Goal: Task Accomplishment & Management: Complete application form

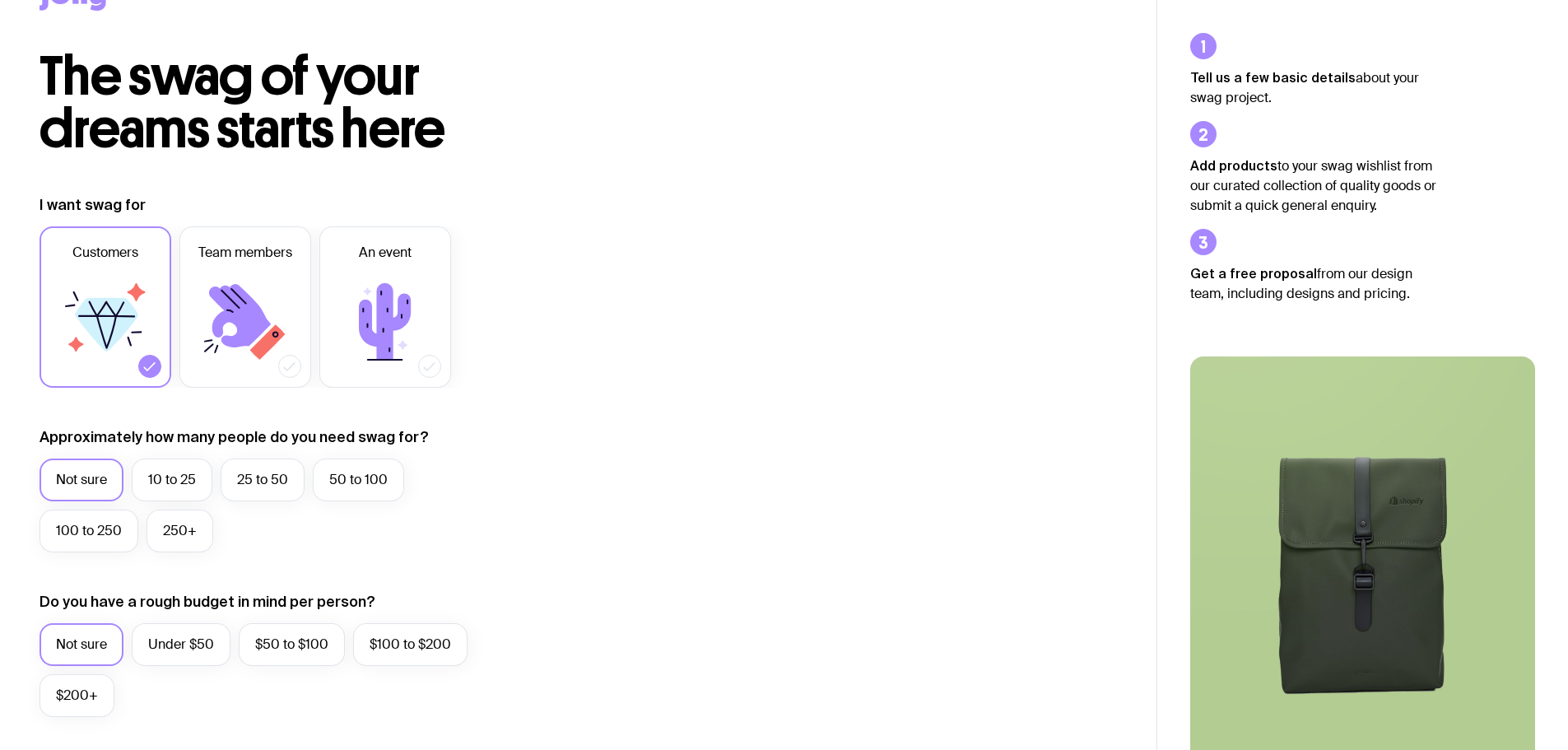
scroll to position [165, 0]
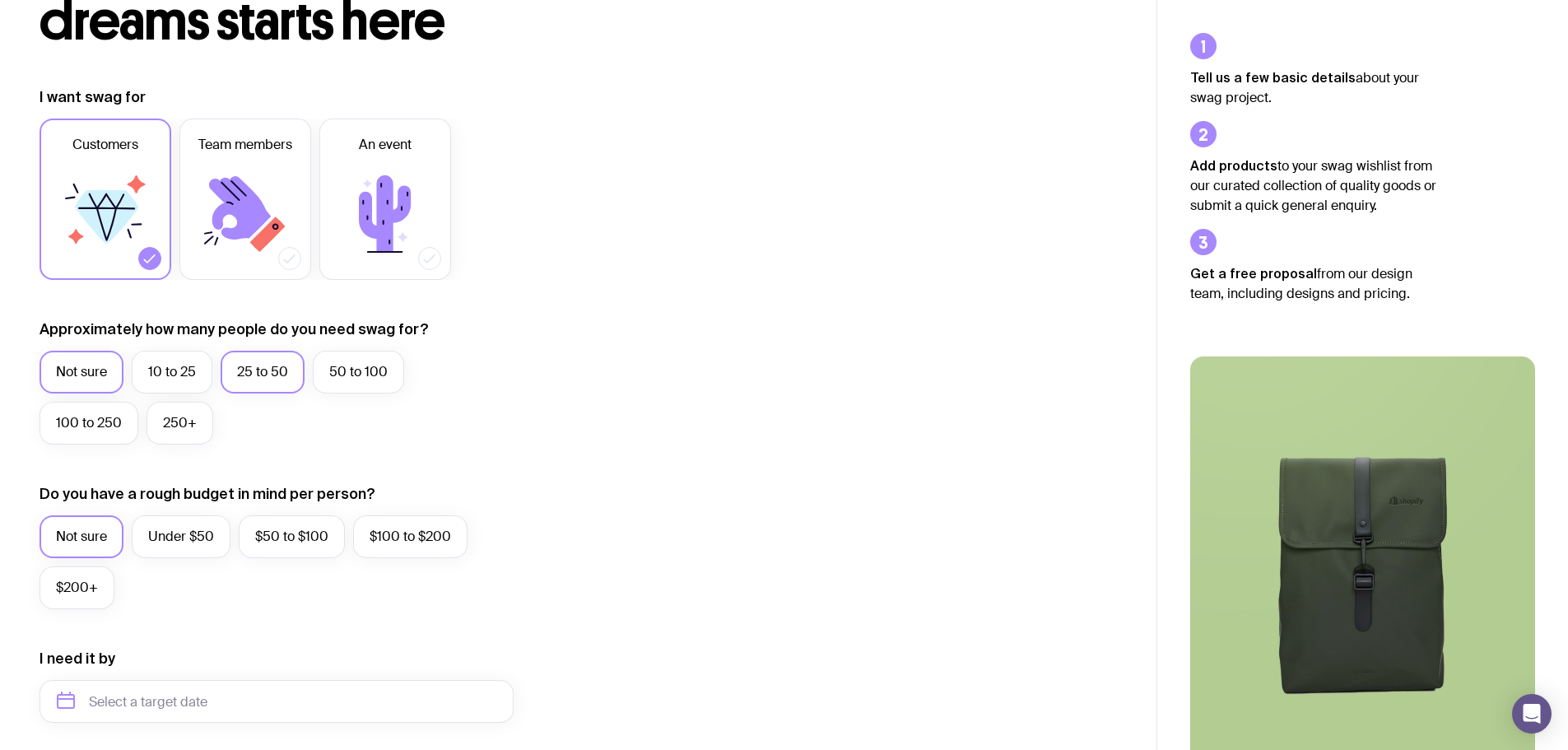
click at [274, 371] on label "25 to 50" at bounding box center [262, 372] width 84 height 43
click at [0, 0] on input "25 to 50" at bounding box center [0, 0] width 0 height 0
click at [159, 537] on label "Under $50" at bounding box center [181, 536] width 98 height 43
click at [0, 0] on input "Under $50" at bounding box center [0, 0] width 0 height 0
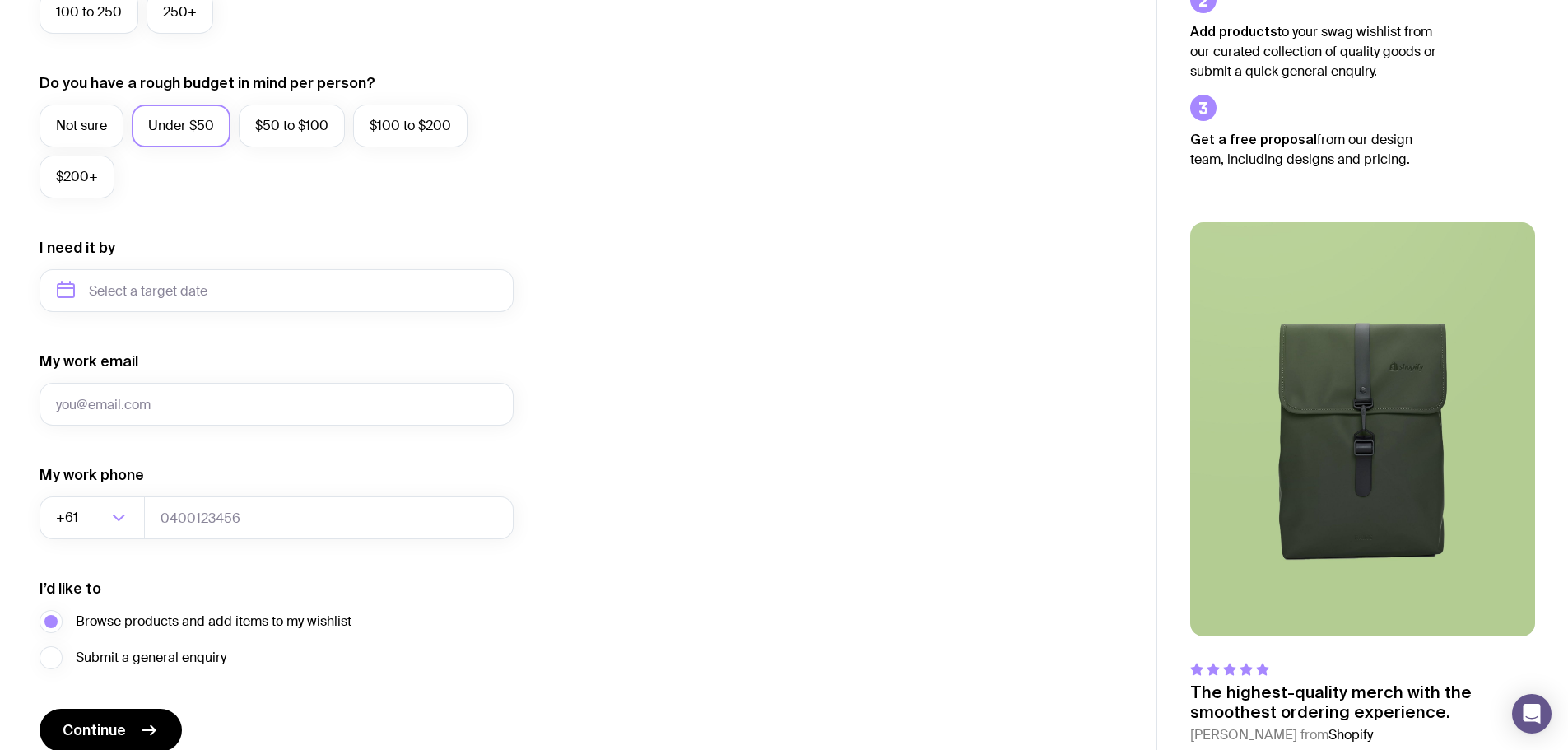
scroll to position [576, 0]
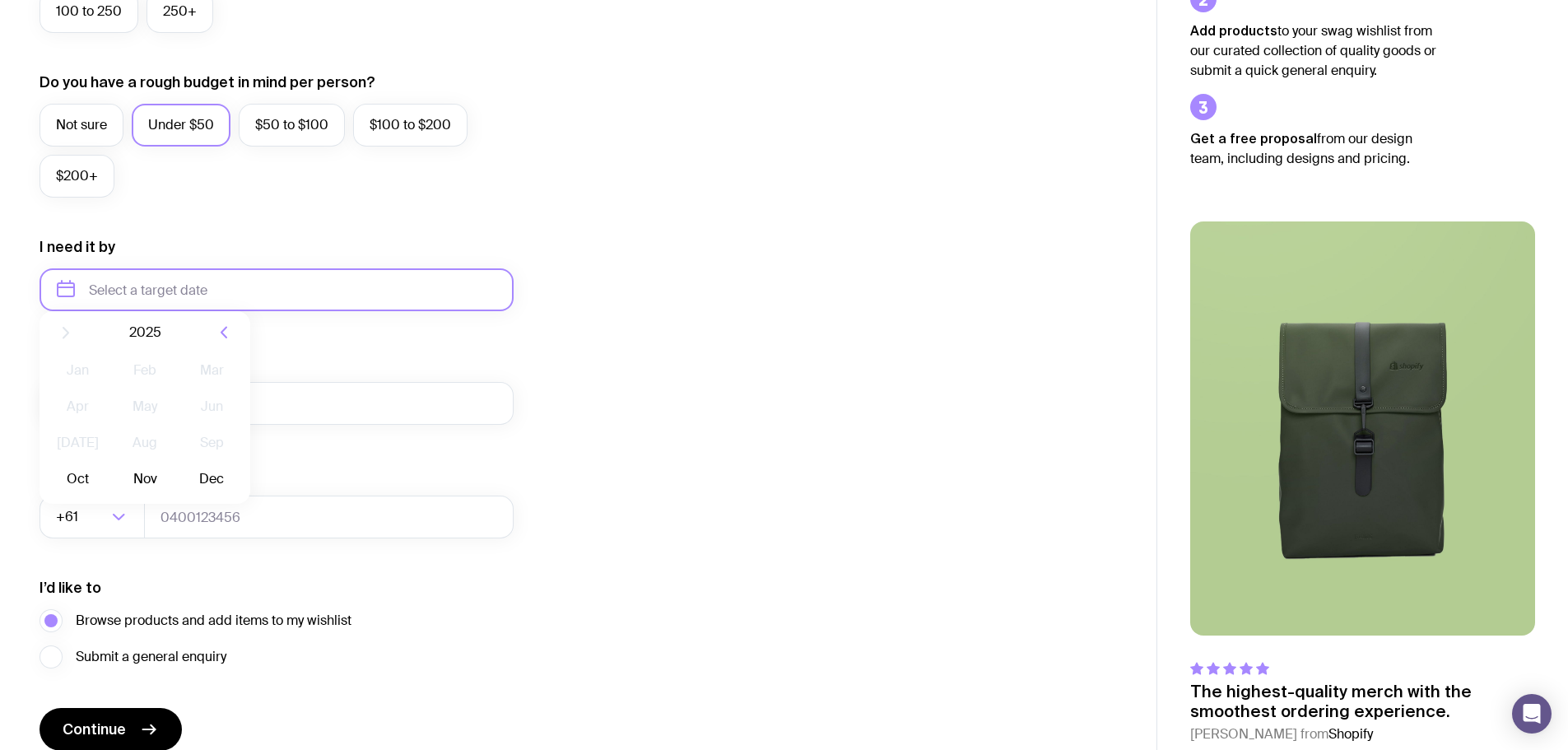
click at [333, 289] on input "text" at bounding box center [276, 289] width 474 height 43
click at [77, 497] on button "Oct" at bounding box center [77, 492] width 60 height 33
type input "[DATE]"
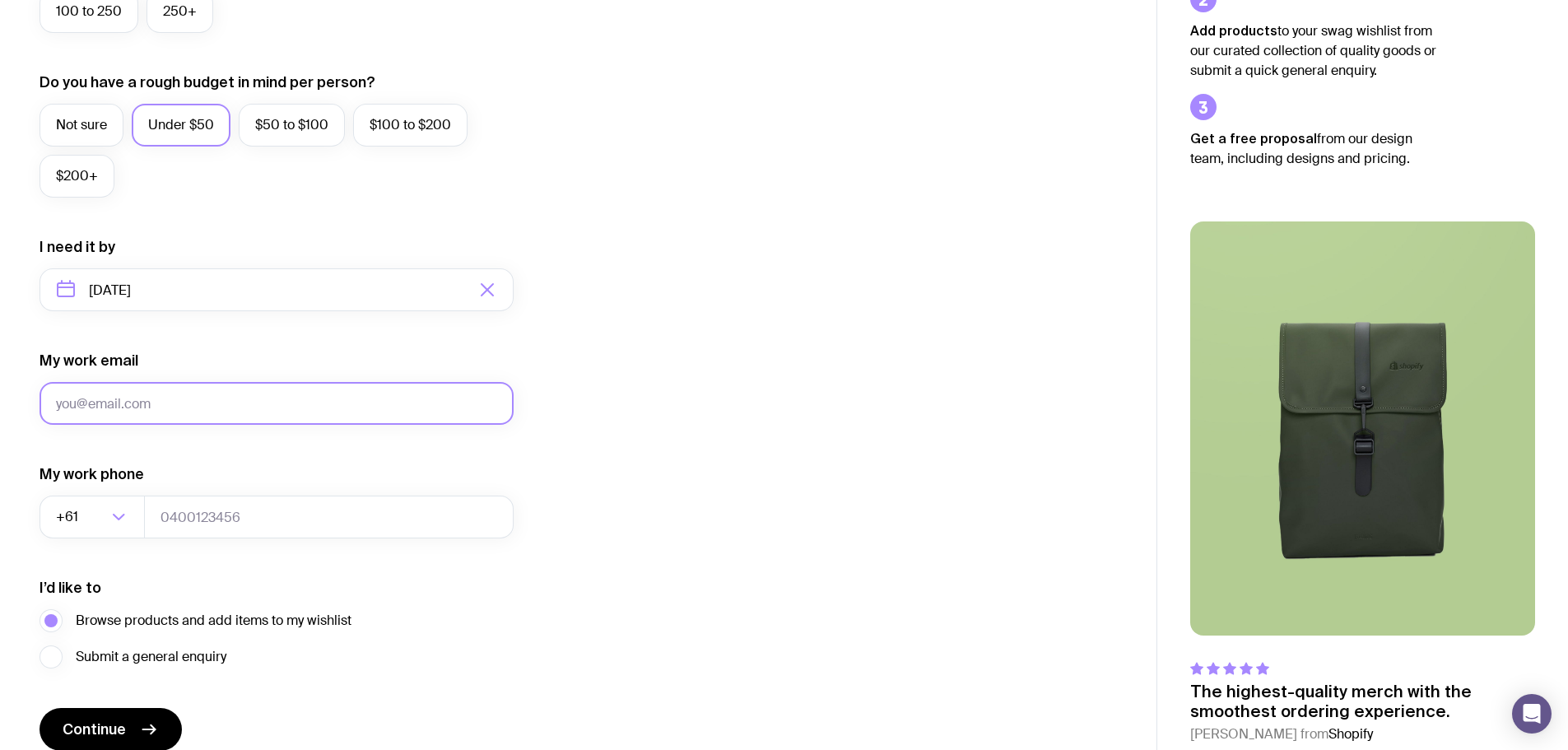
click at [165, 408] on input "My work email" at bounding box center [276, 403] width 474 height 43
type input "[PERSON_NAME][EMAIL_ADDRESS][DOMAIN_NAME]"
type input "0413029749"
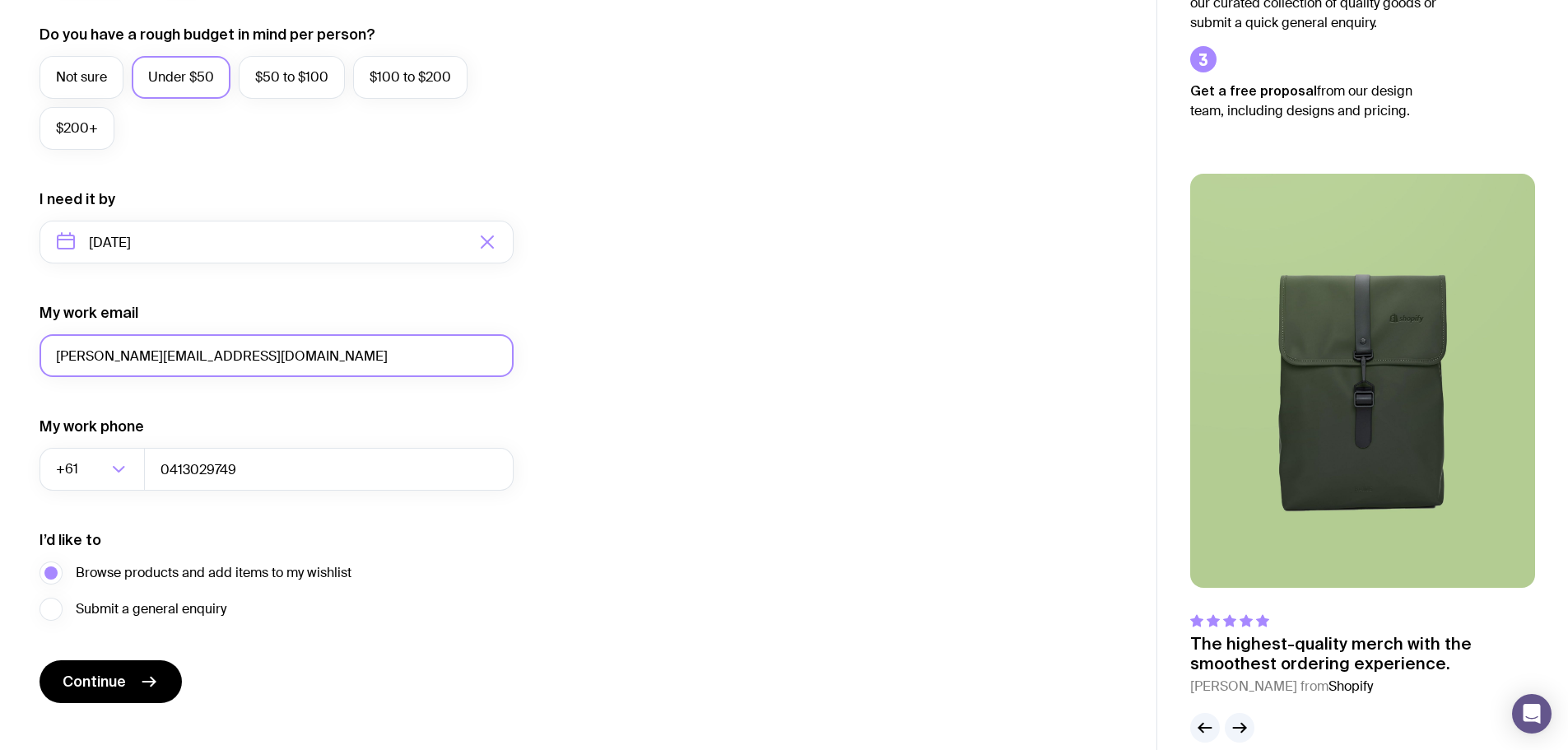
scroll to position [650, 0]
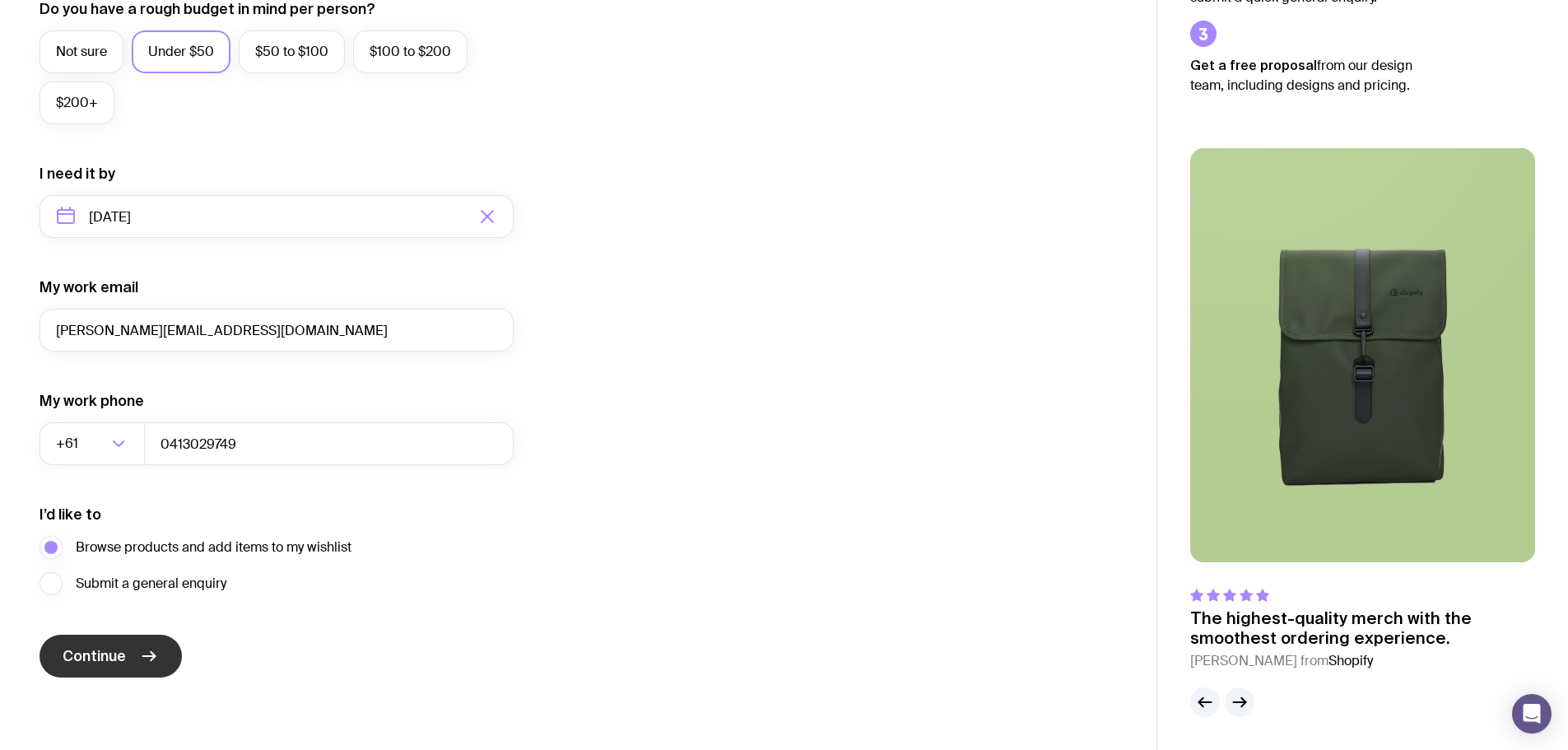
click at [89, 660] on span "Continue" at bounding box center [95, 656] width 64 height 20
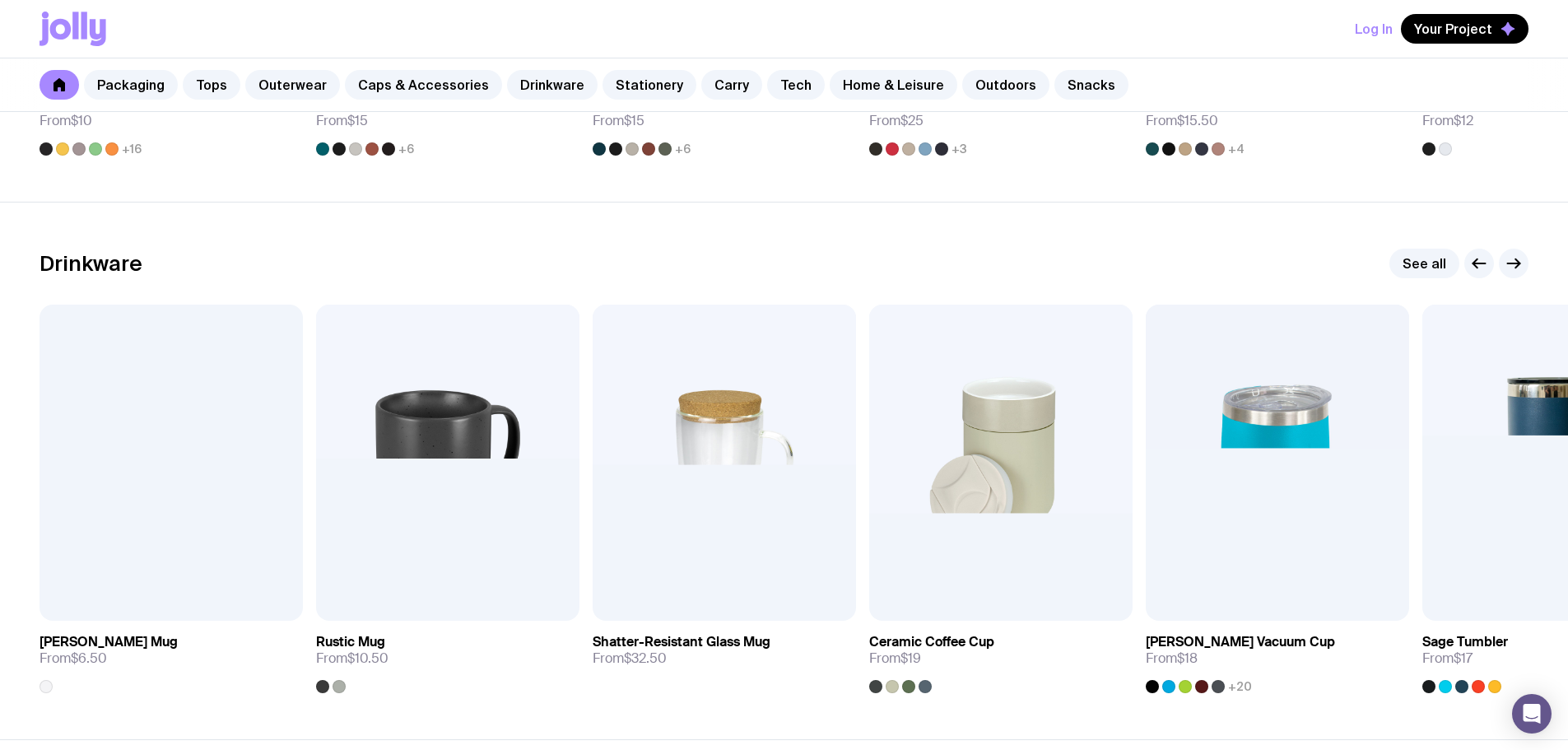
scroll to position [2387, 0]
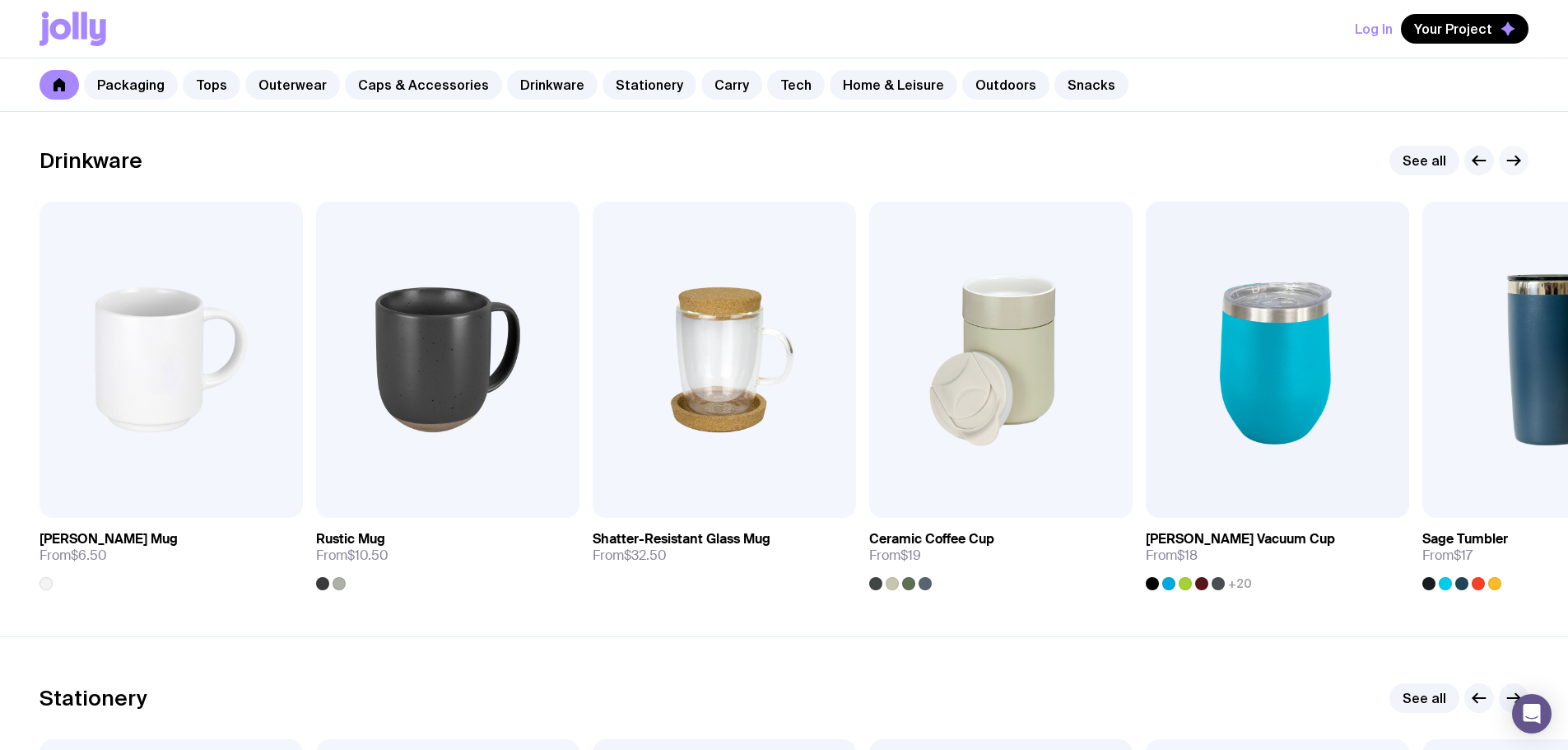
click at [1513, 170] on icon "button" at bounding box center [1513, 160] width 20 height 20
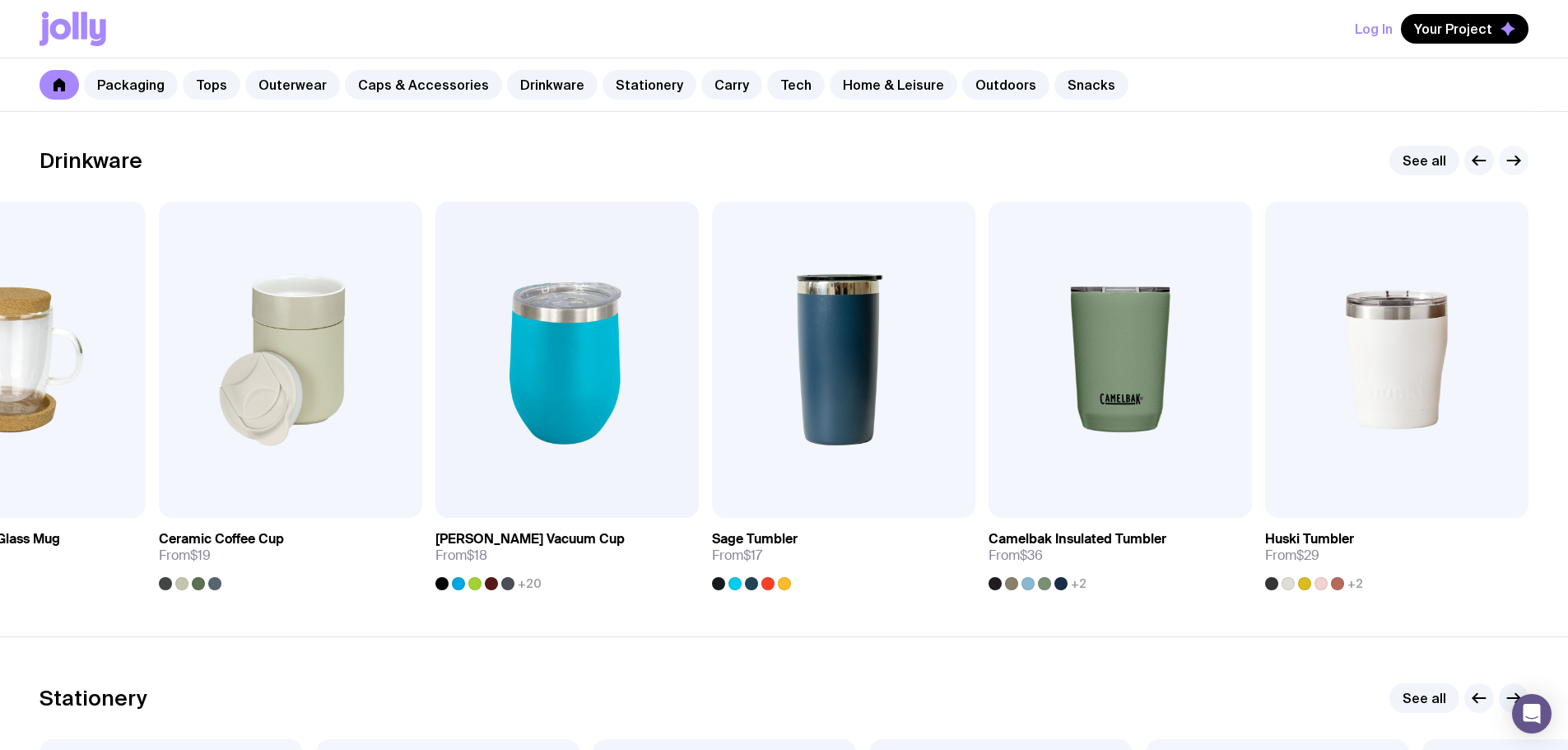
click at [1513, 170] on icon "button" at bounding box center [1513, 160] width 20 height 20
click at [1514, 163] on icon "button" at bounding box center [1513, 160] width 20 height 20
click at [1422, 159] on link "See all" at bounding box center [1424, 160] width 70 height 30
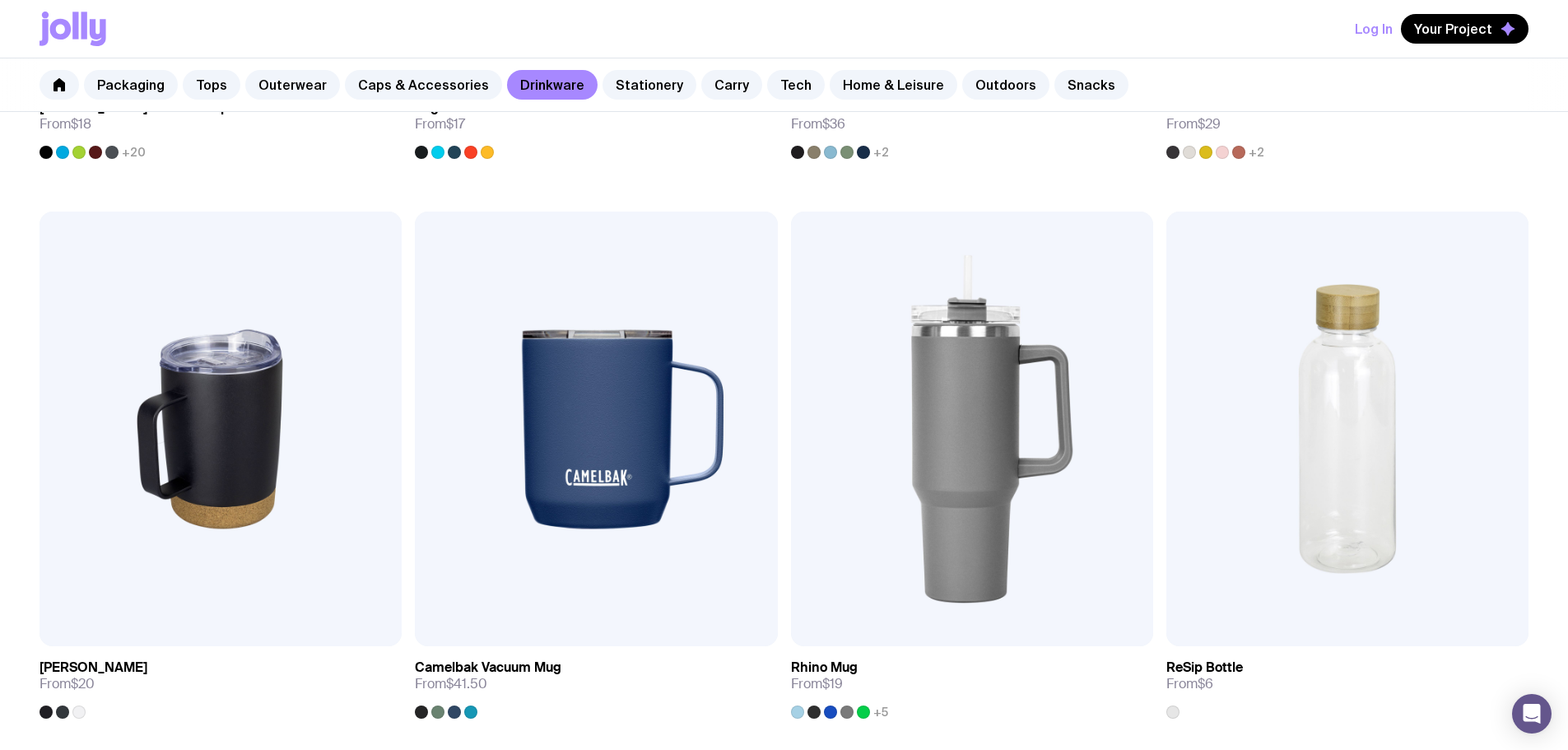
scroll to position [1399, 0]
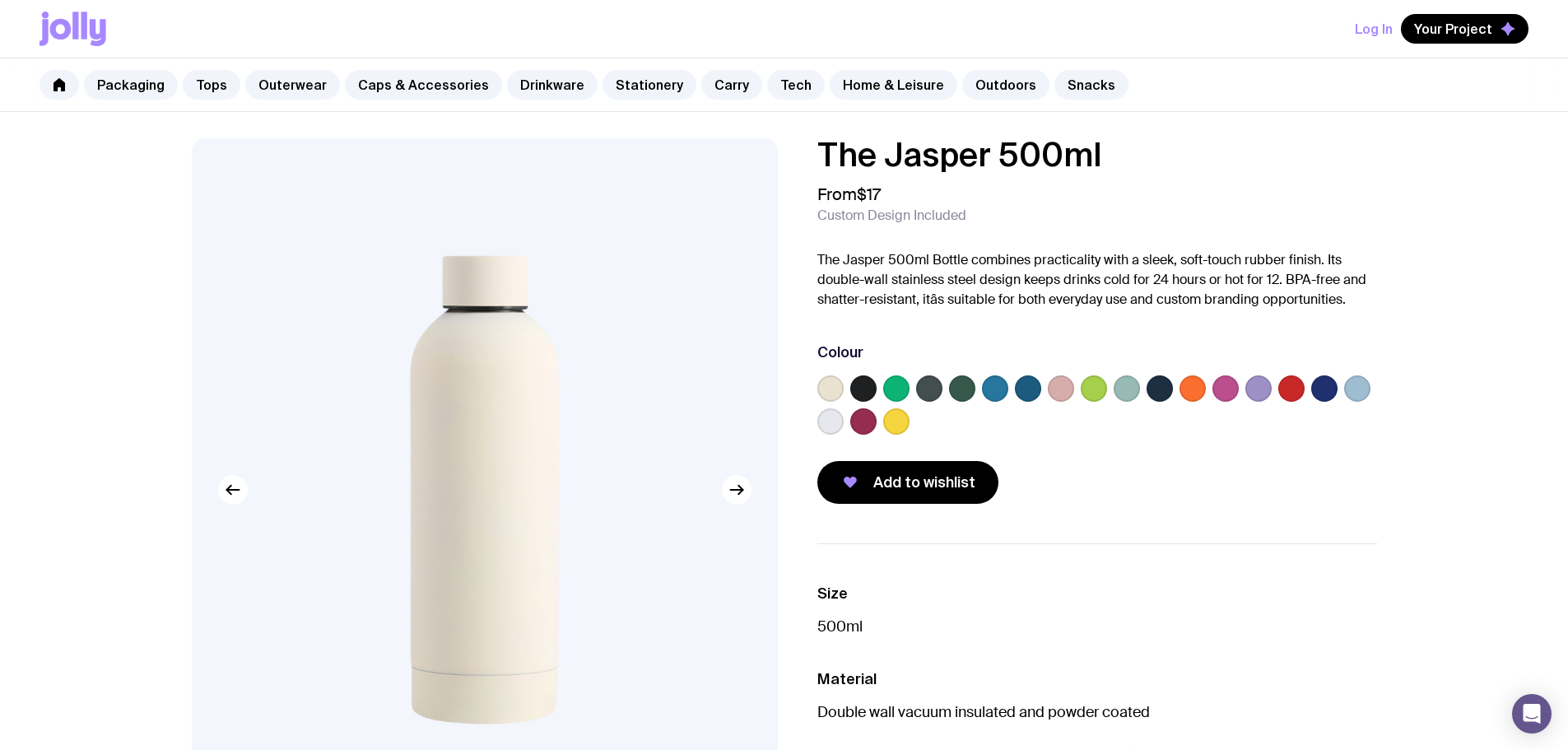
click at [863, 385] on label at bounding box center [863, 388] width 26 height 26
click at [0, 0] on input "radio" at bounding box center [0, 0] width 0 height 0
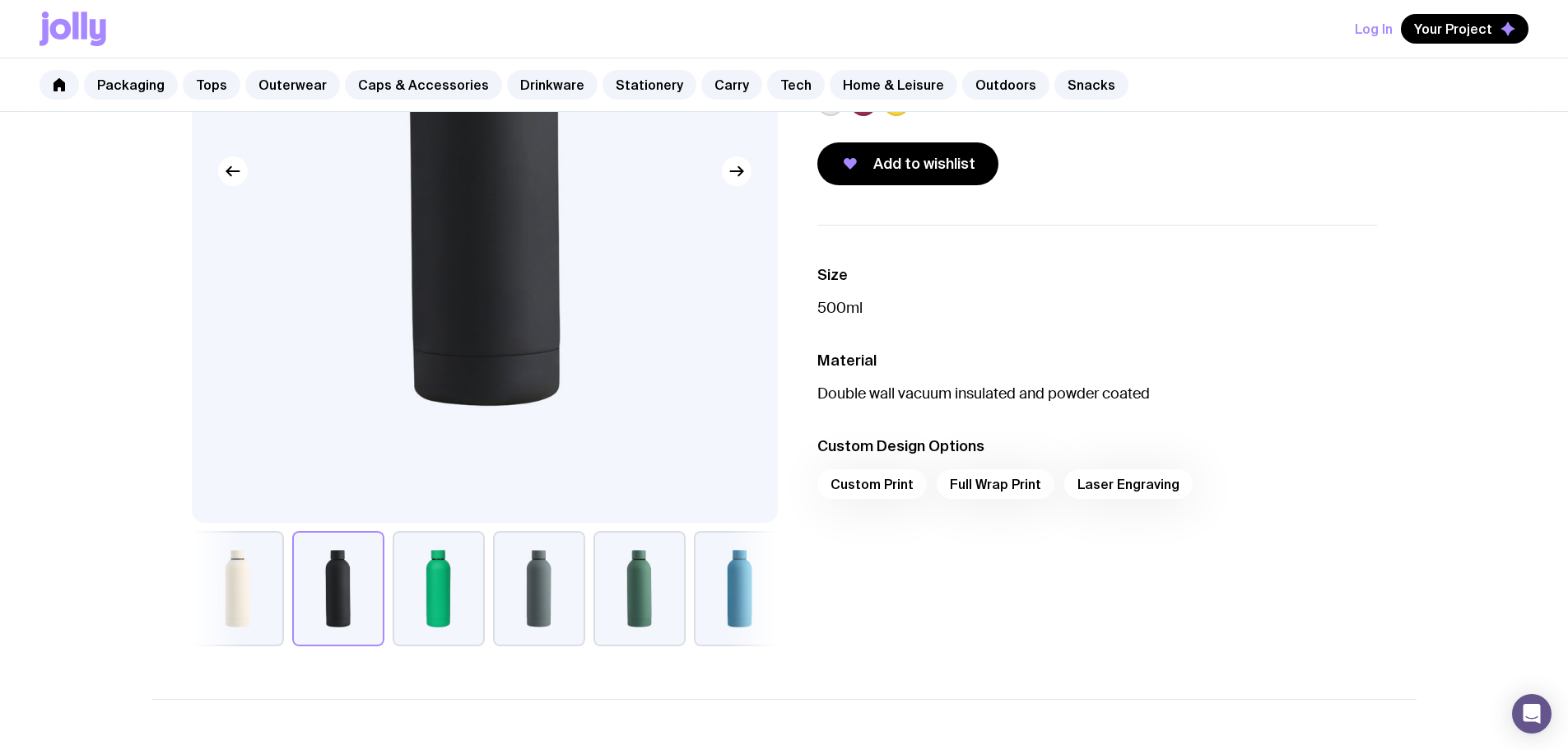
scroll to position [82, 0]
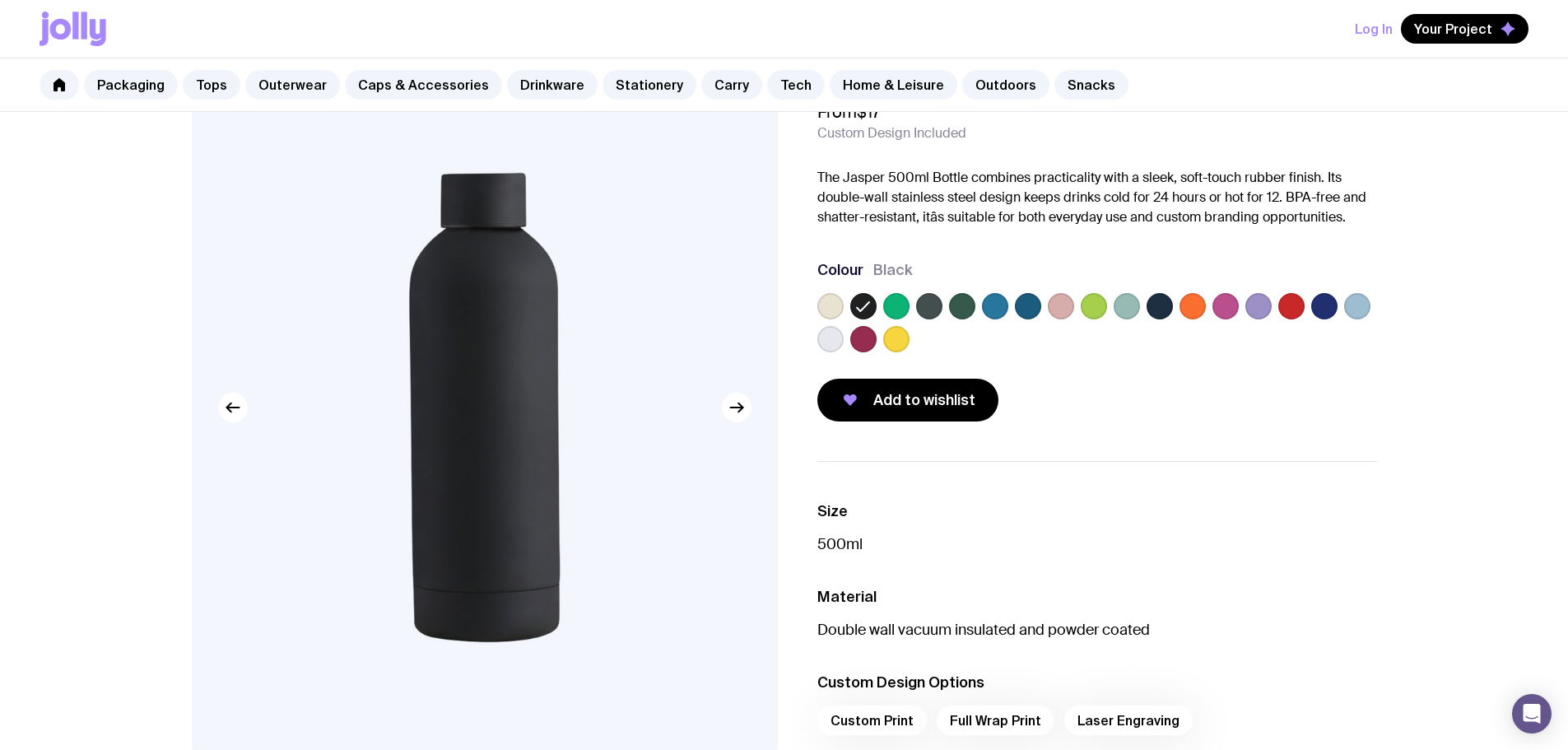
click at [897, 304] on label at bounding box center [896, 306] width 26 height 26
click at [0, 0] on input "radio" at bounding box center [0, 0] width 0 height 0
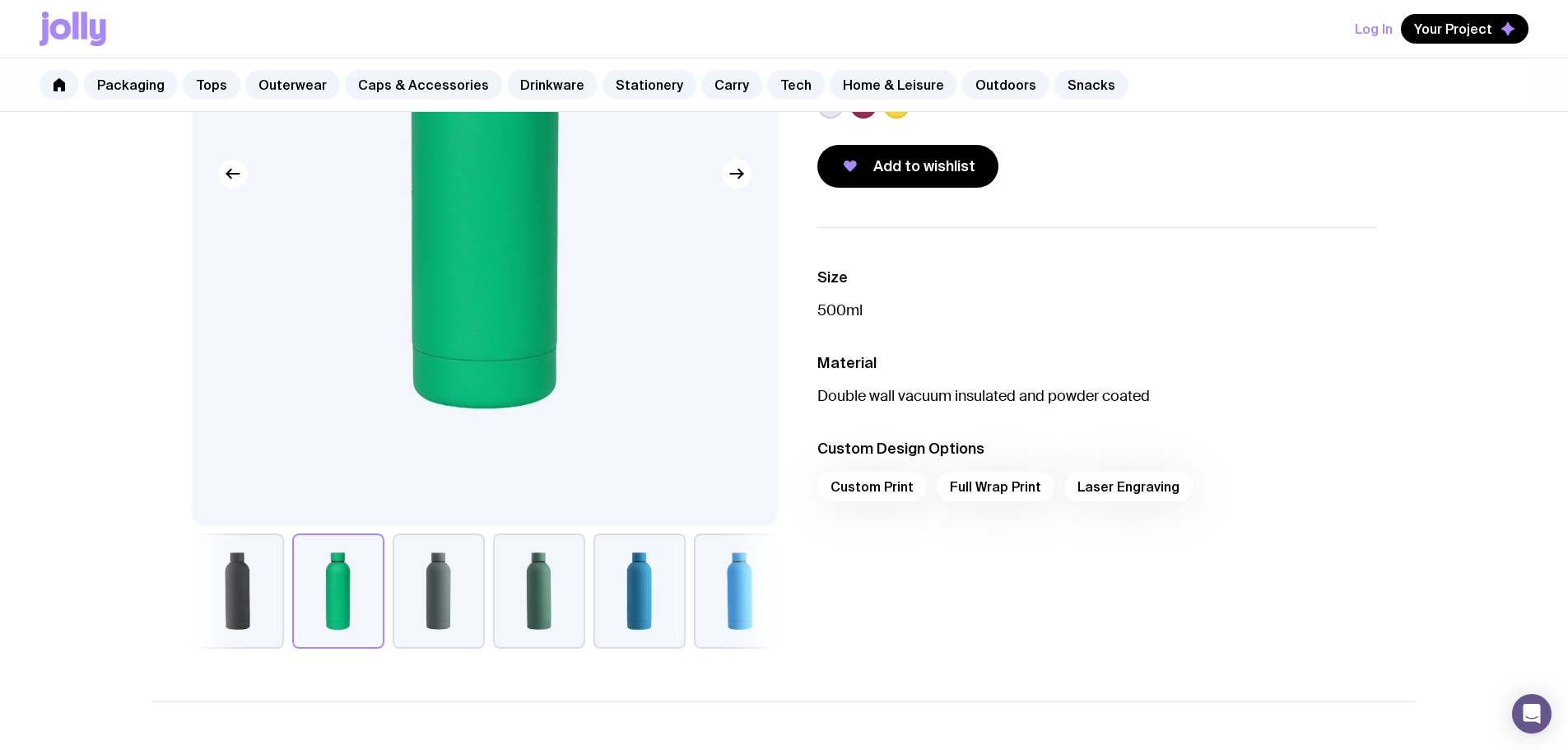
scroll to position [329, 0]
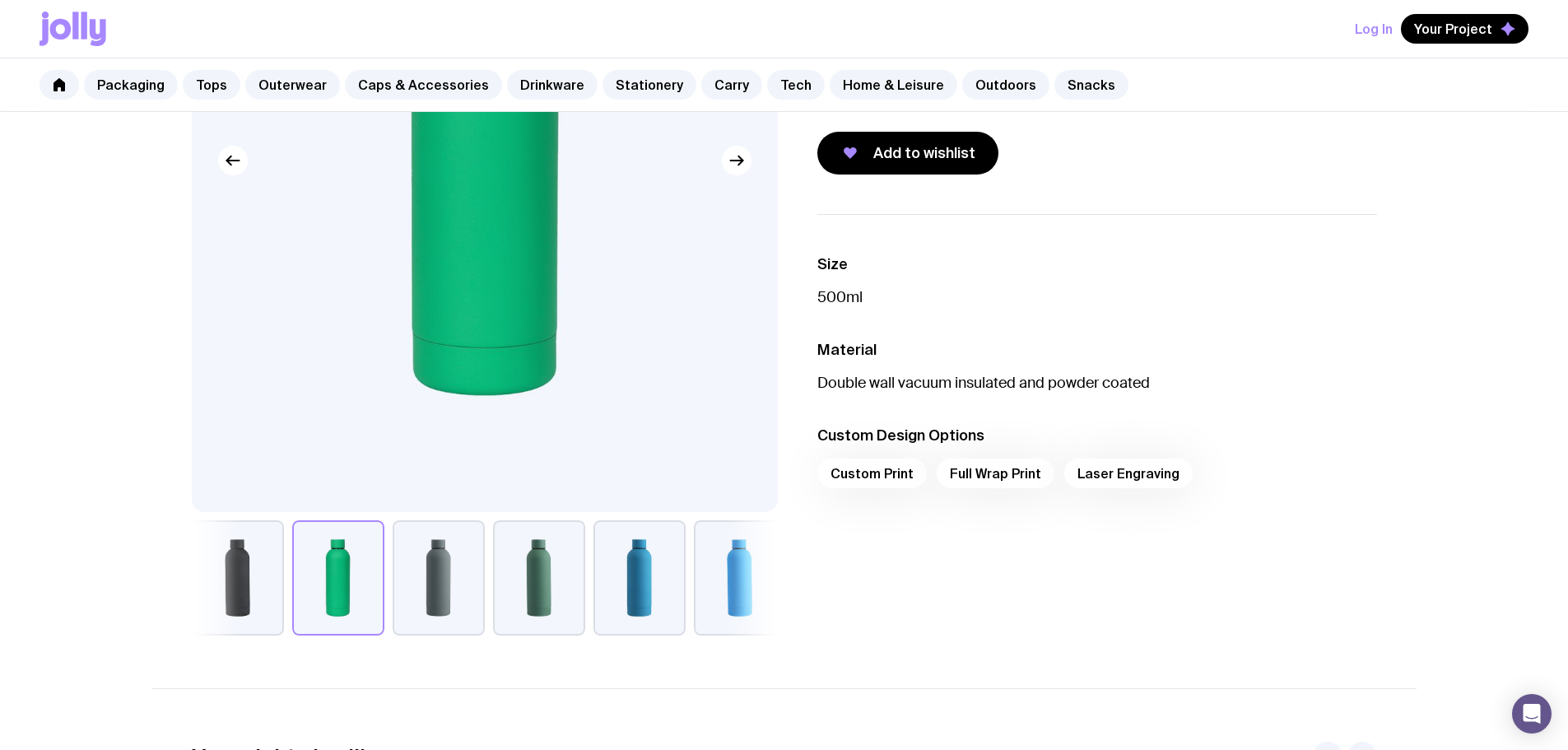
click at [878, 479] on div "Custom Print Full Wrap Print Laser Engraving" at bounding box center [1097, 478] width 559 height 39
click at [874, 469] on div "Custom Print Full Wrap Print Laser Engraving" at bounding box center [1097, 478] width 559 height 39
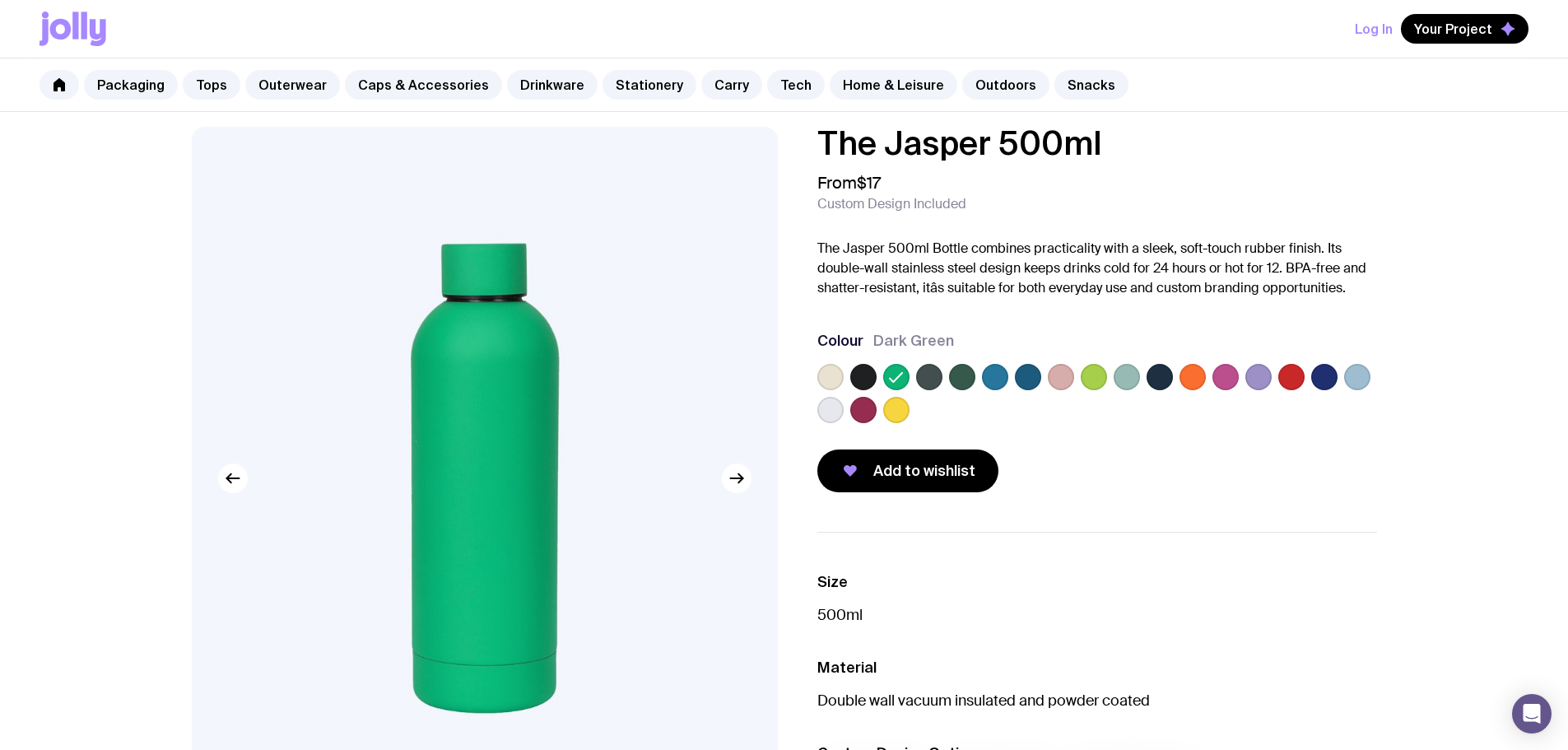
scroll to position [0, 0]
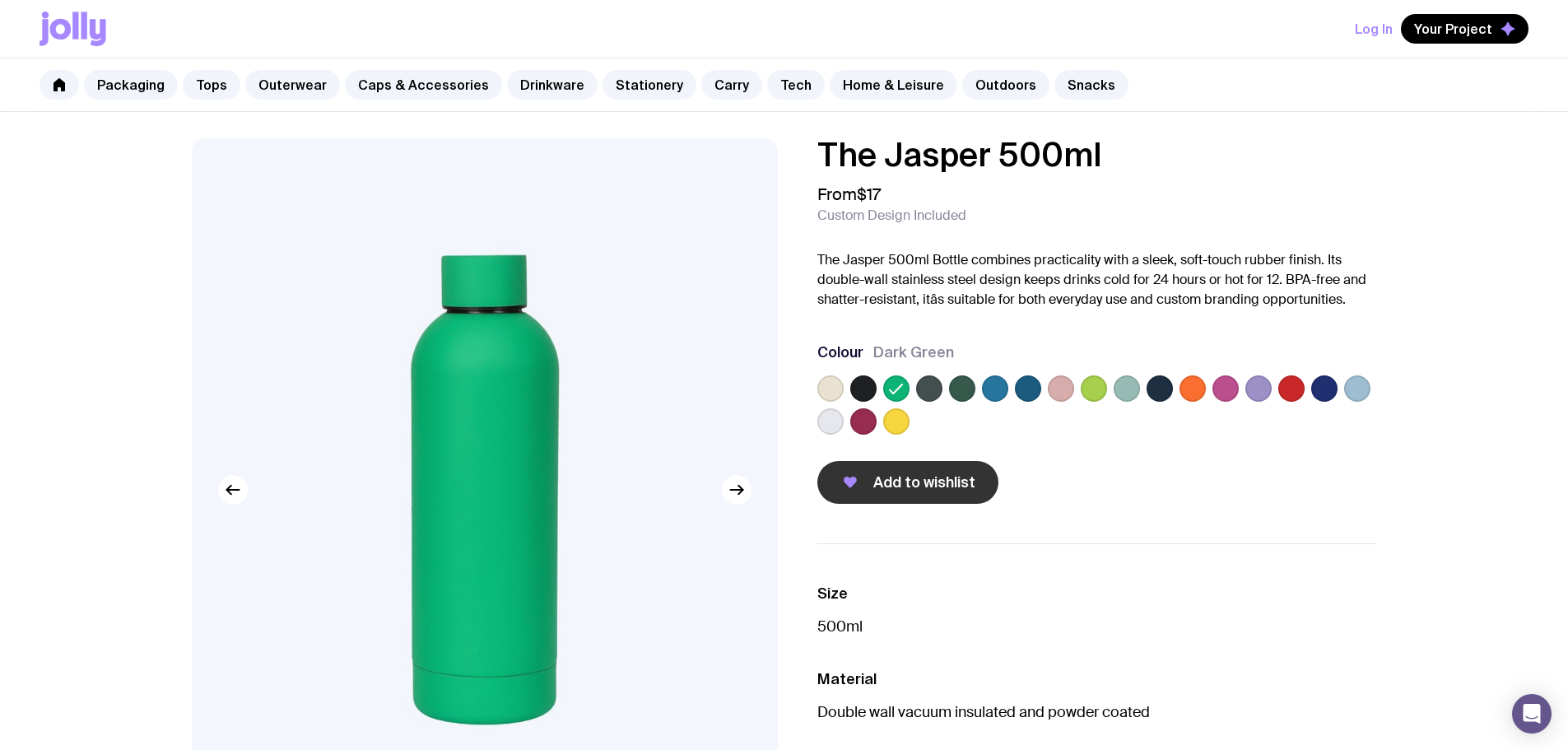
click at [908, 481] on span "Add to wishlist" at bounding box center [924, 482] width 102 height 20
click at [531, 87] on link "Drinkware" at bounding box center [551, 85] width 90 height 30
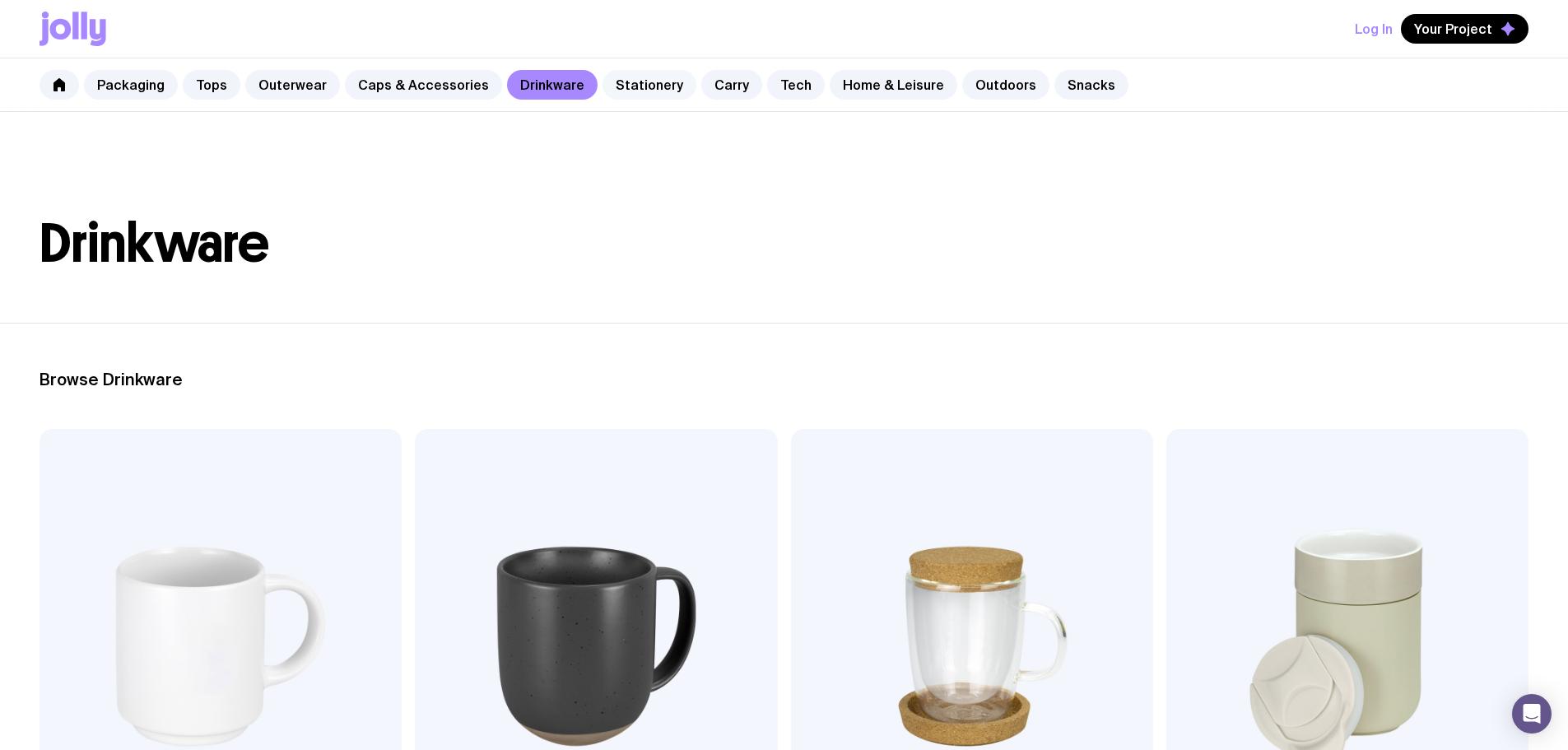
click at [621, 81] on link "Stationery" at bounding box center [649, 85] width 94 height 30
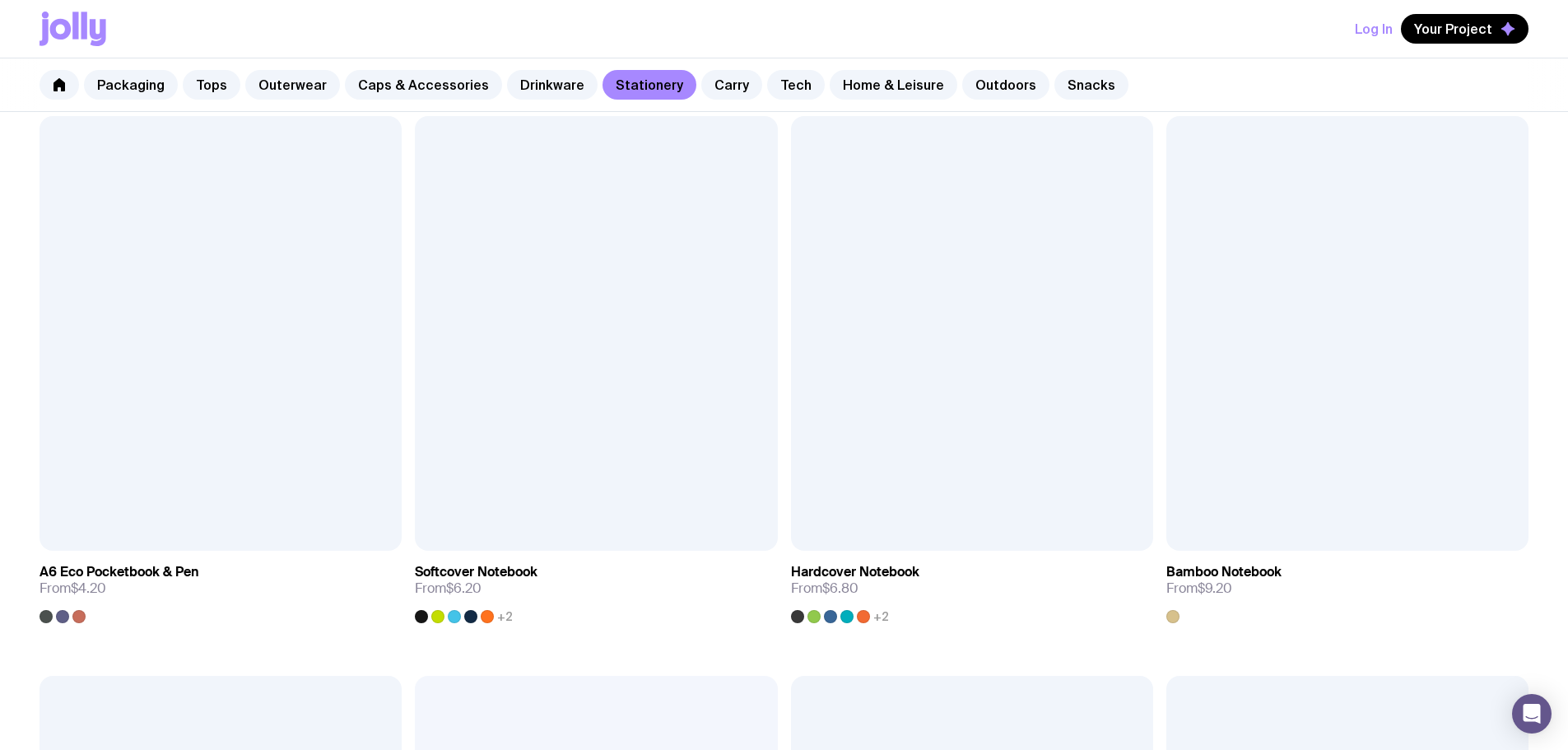
scroll to position [1482, 0]
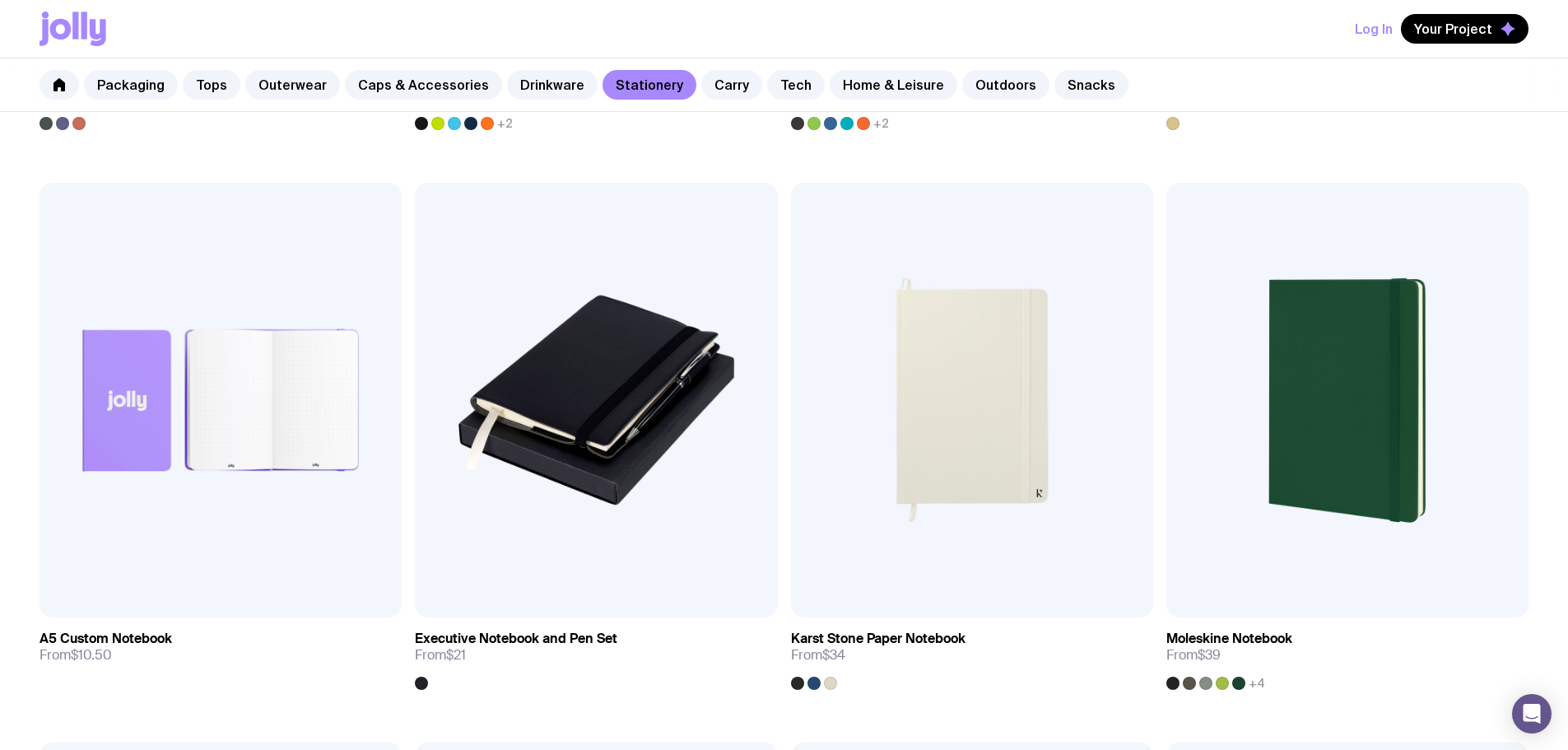
scroll to position [1942, 0]
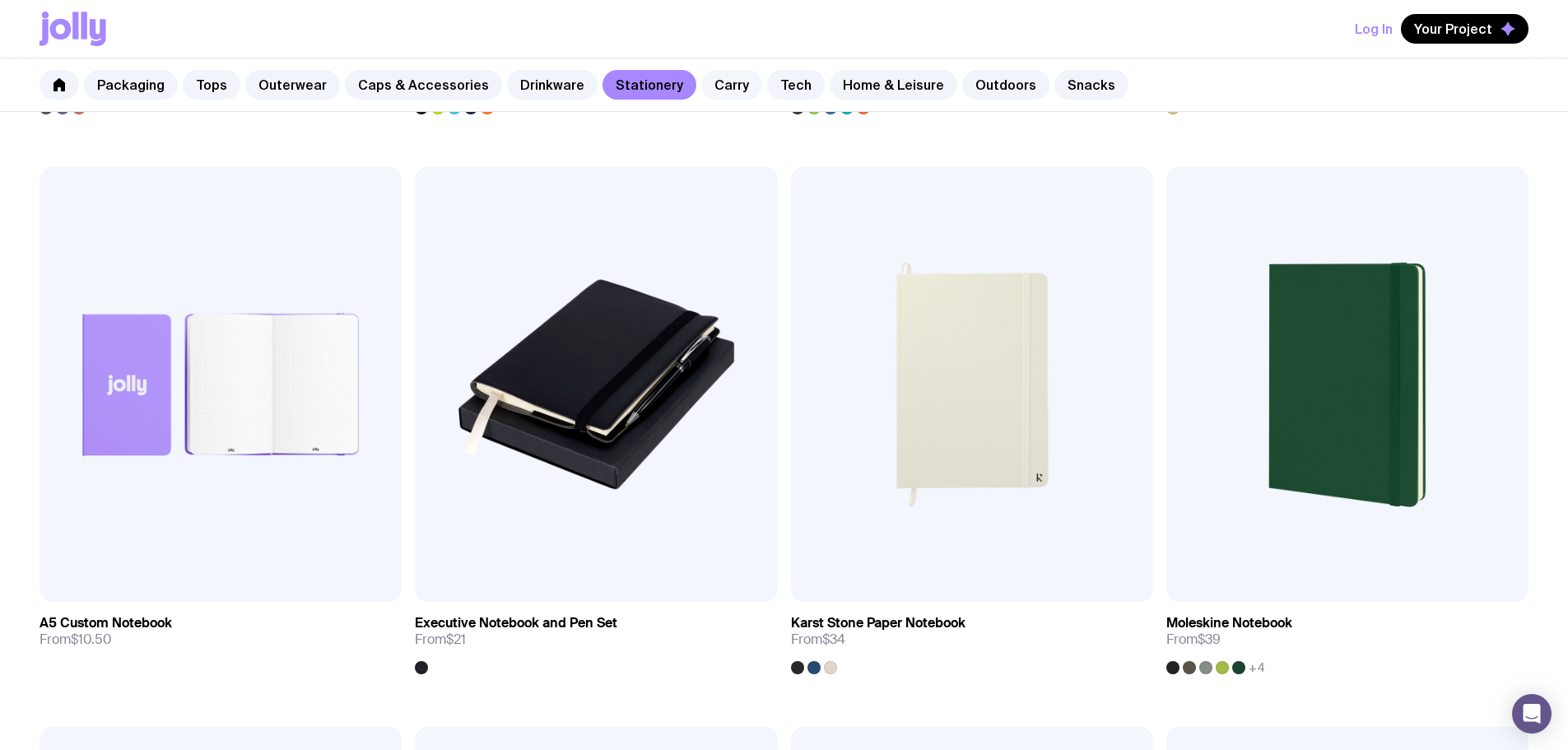
click at [702, 86] on link "Carry" at bounding box center [732, 85] width 61 height 30
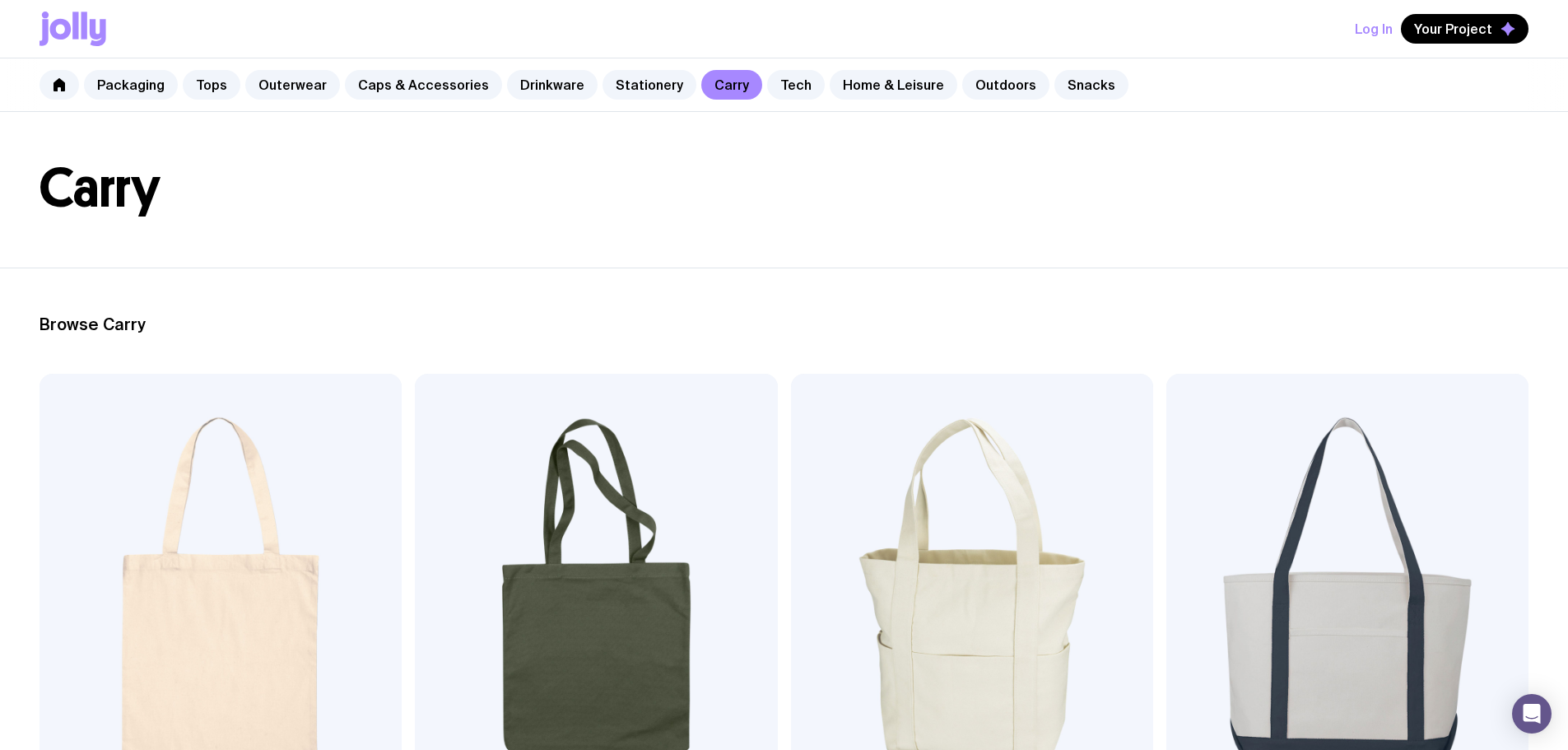
scroll to position [82, 0]
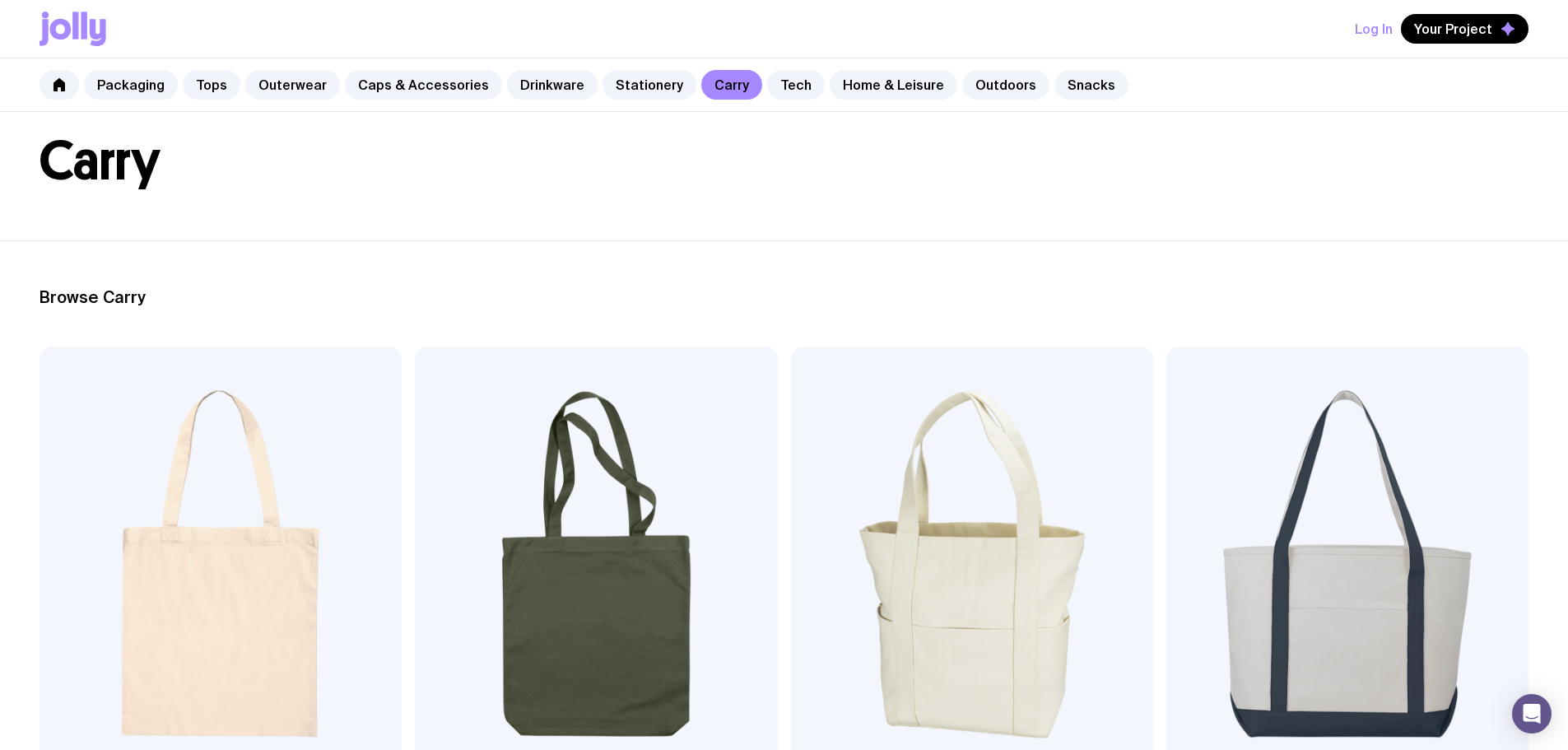
click at [472, 742] on span "Add to wishlist" at bounding box center [518, 750] width 94 height 16
click at [767, 81] on link "Tech" at bounding box center [795, 85] width 57 height 30
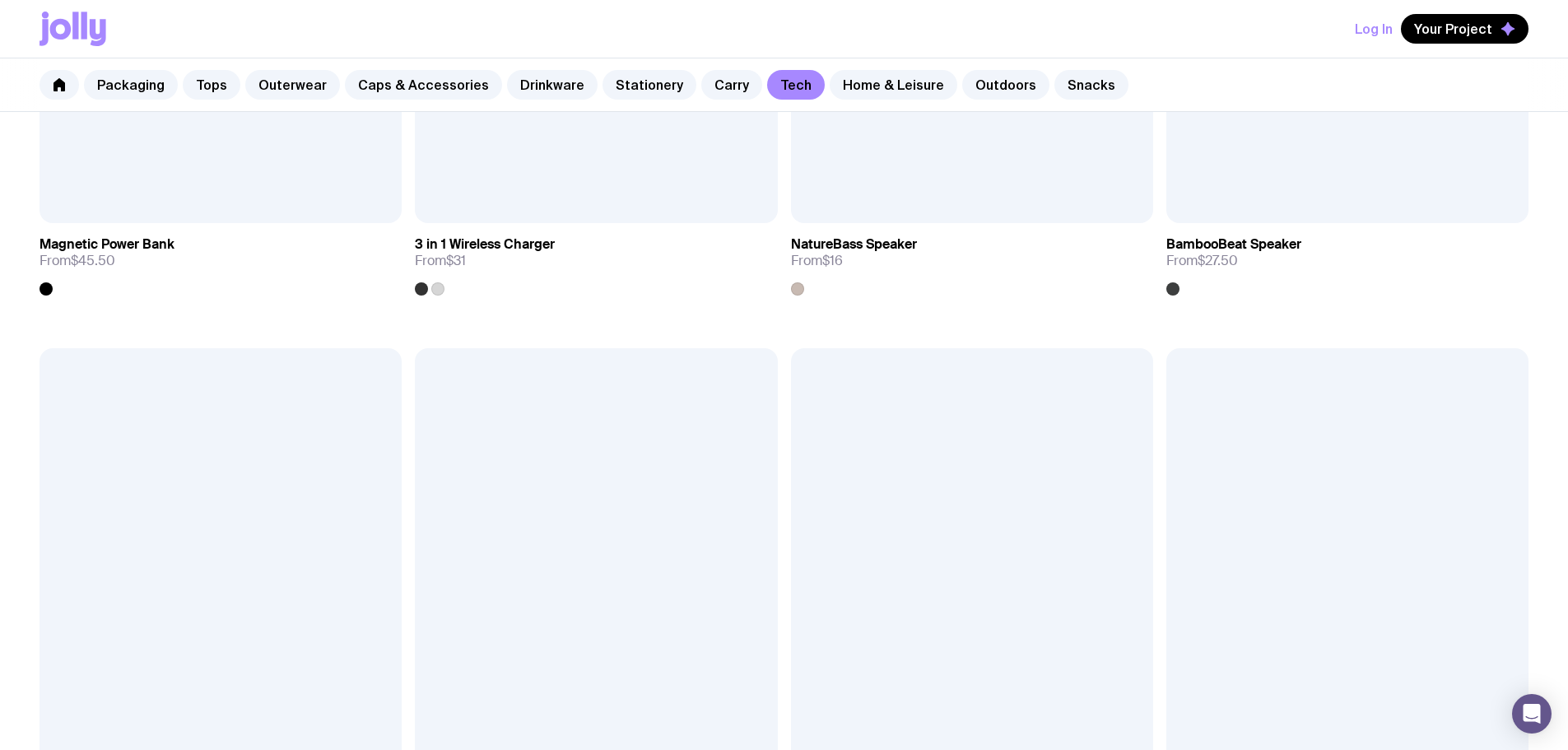
scroll to position [1955, 0]
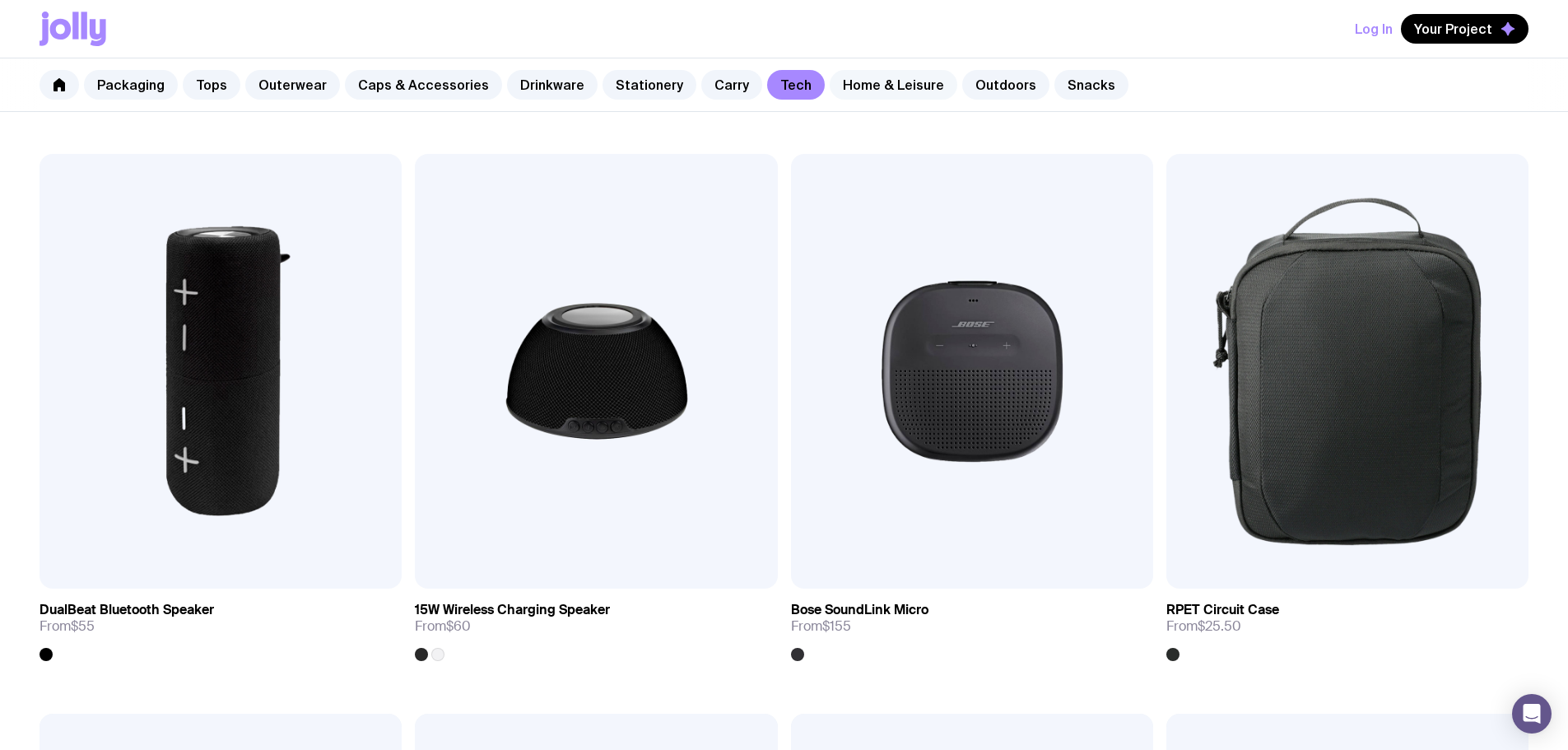
click at [889, 90] on link "Home & Leisure" at bounding box center [893, 85] width 128 height 30
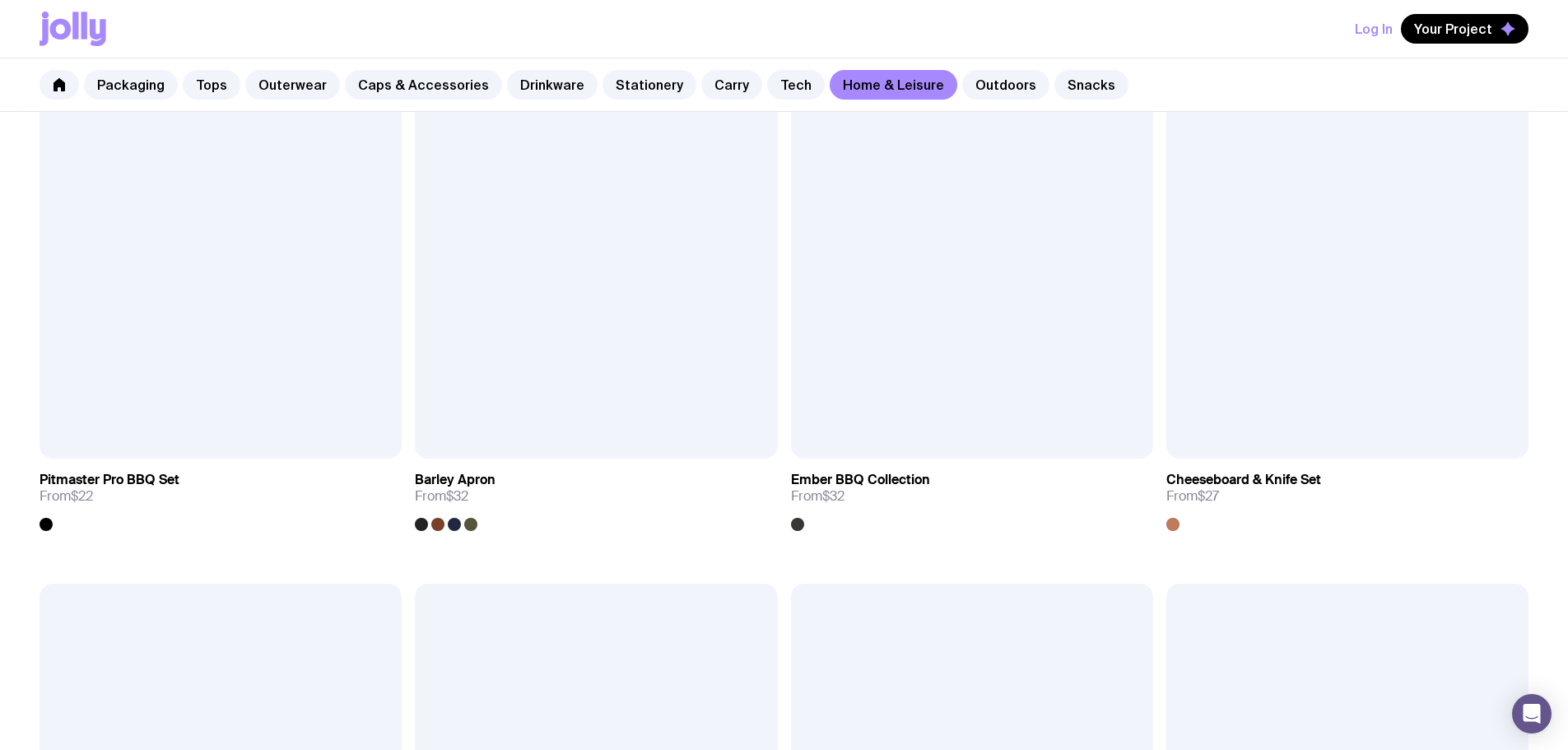
scroll to position [1564, 0]
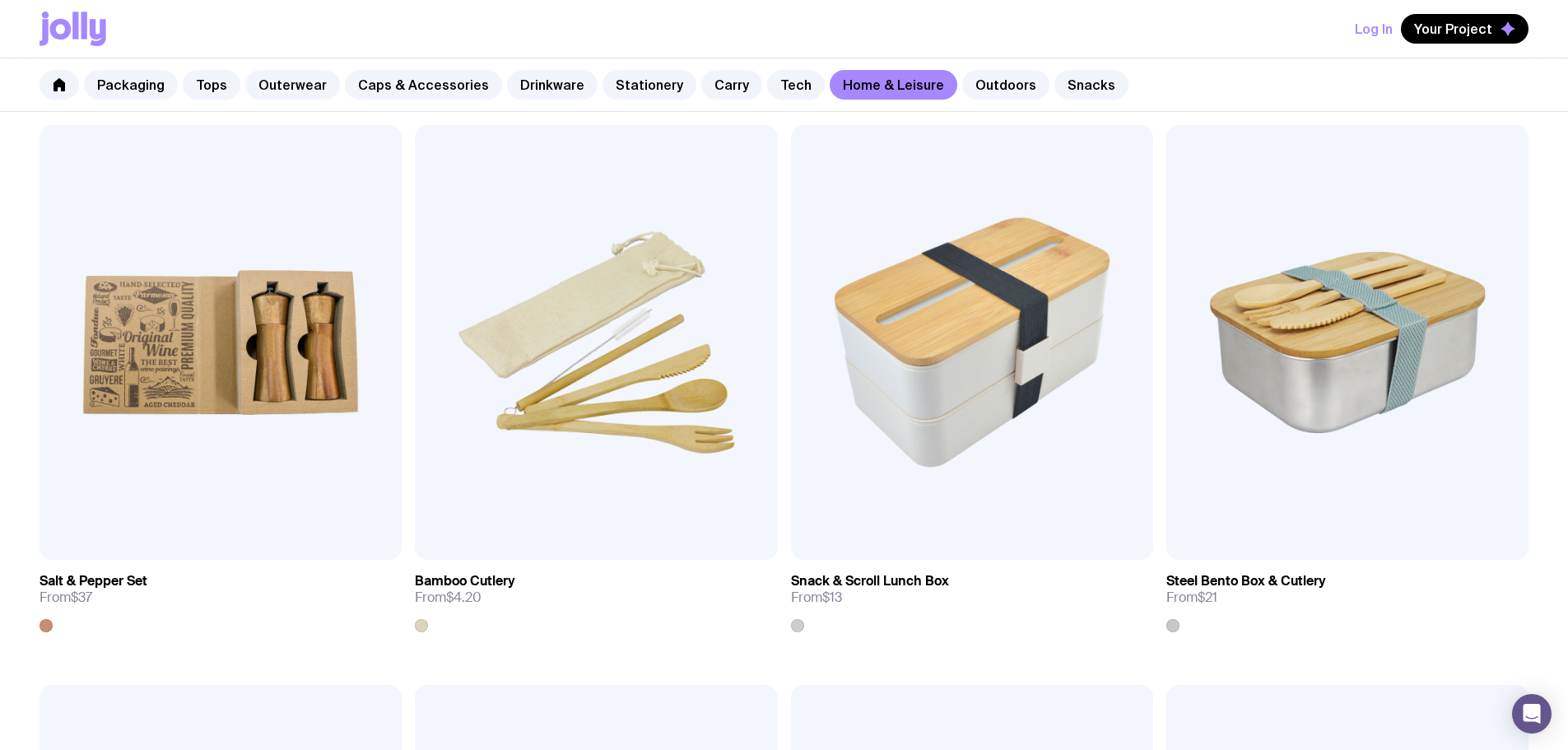
scroll to position [2305, 0]
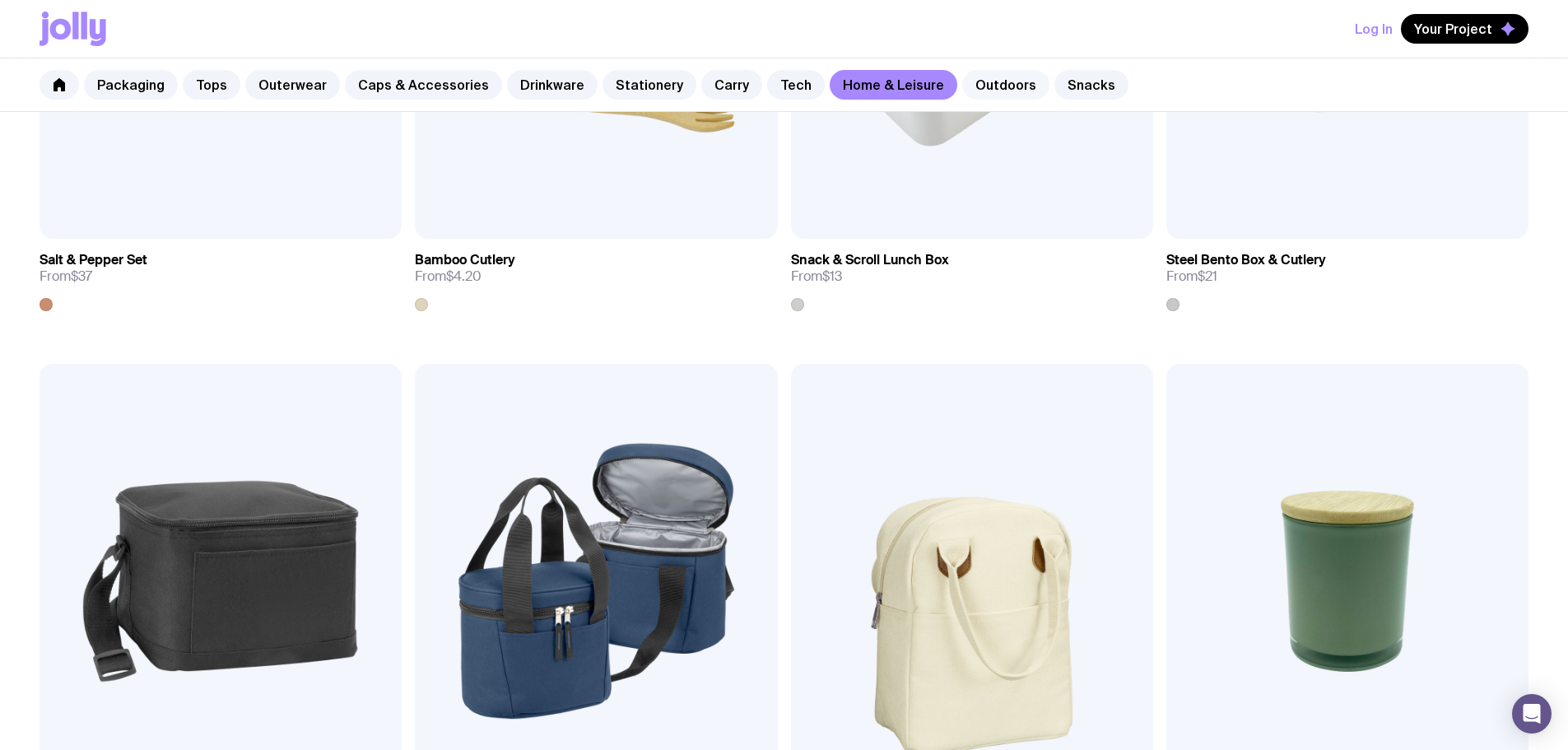
click at [979, 82] on link "Outdoors" at bounding box center [1006, 85] width 87 height 30
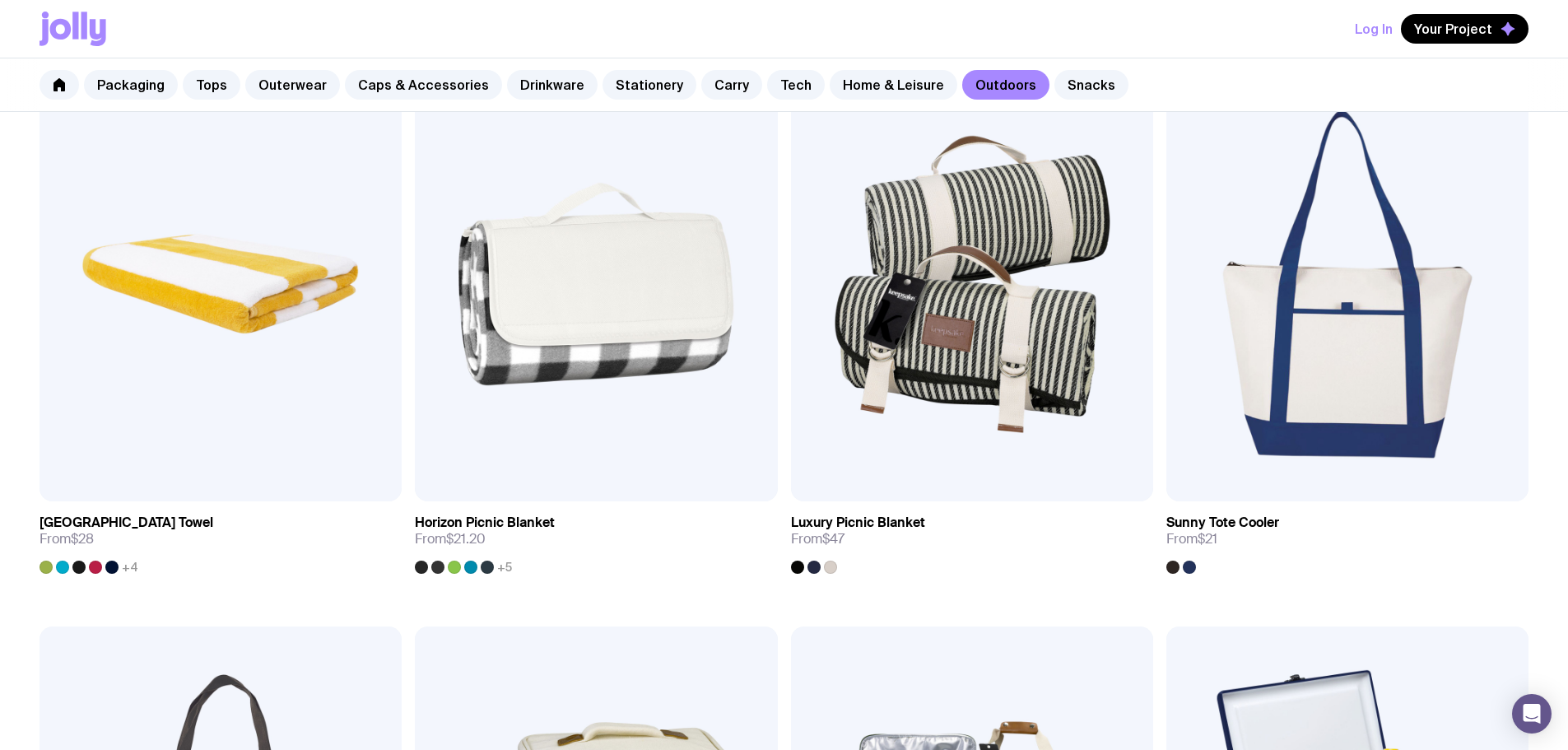
scroll to position [1545, 0]
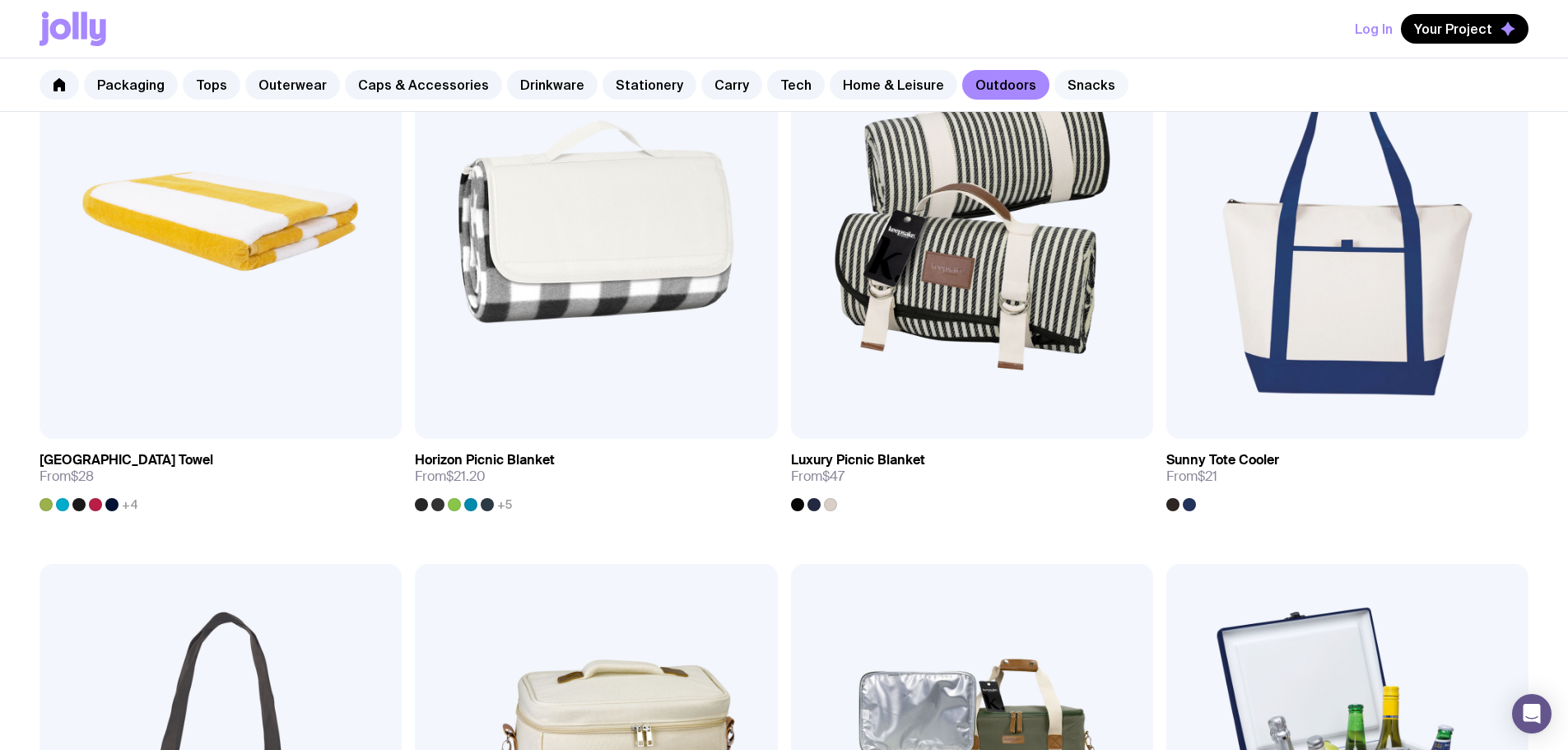
click at [1072, 86] on link "Snacks" at bounding box center [1091, 85] width 74 height 30
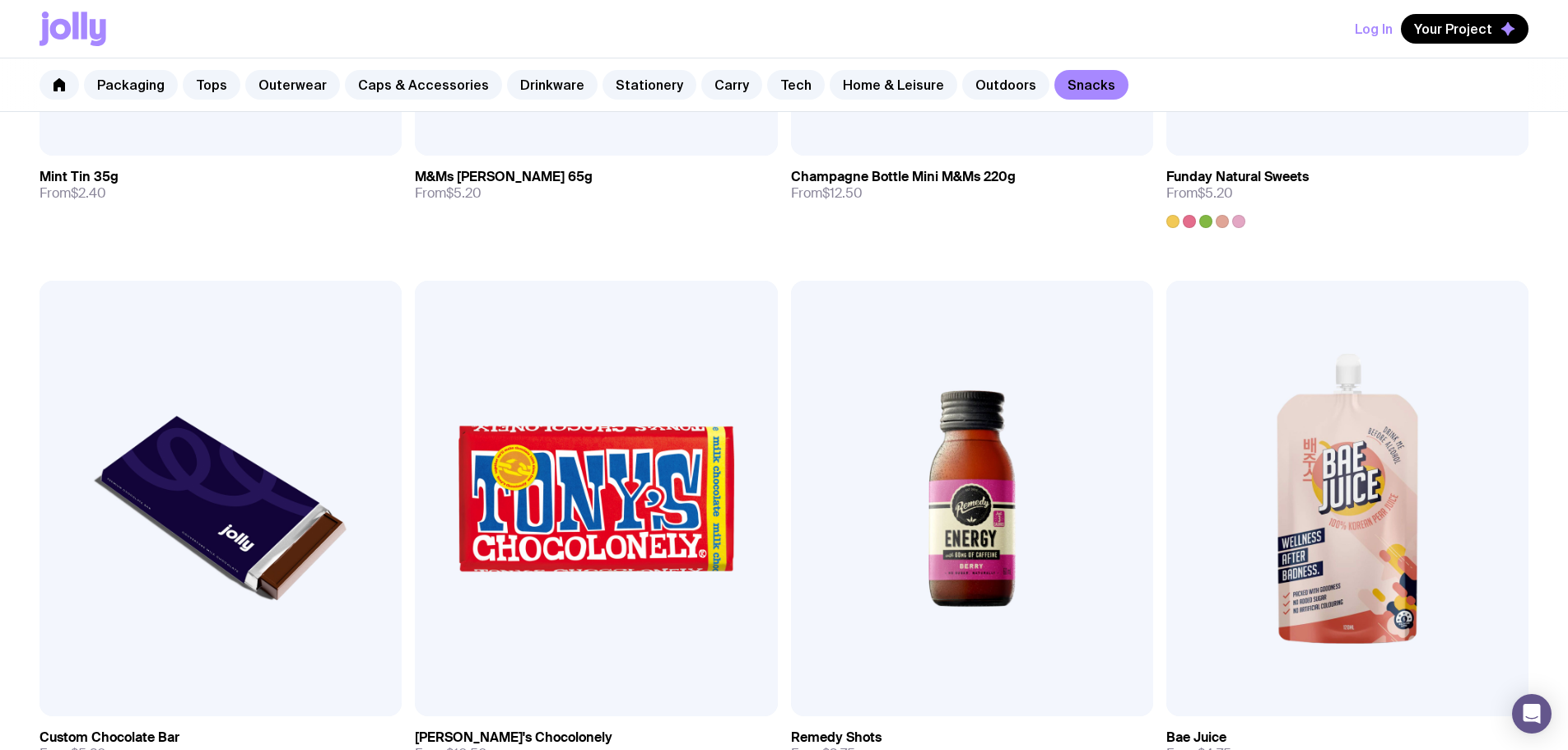
scroll to position [729, 0]
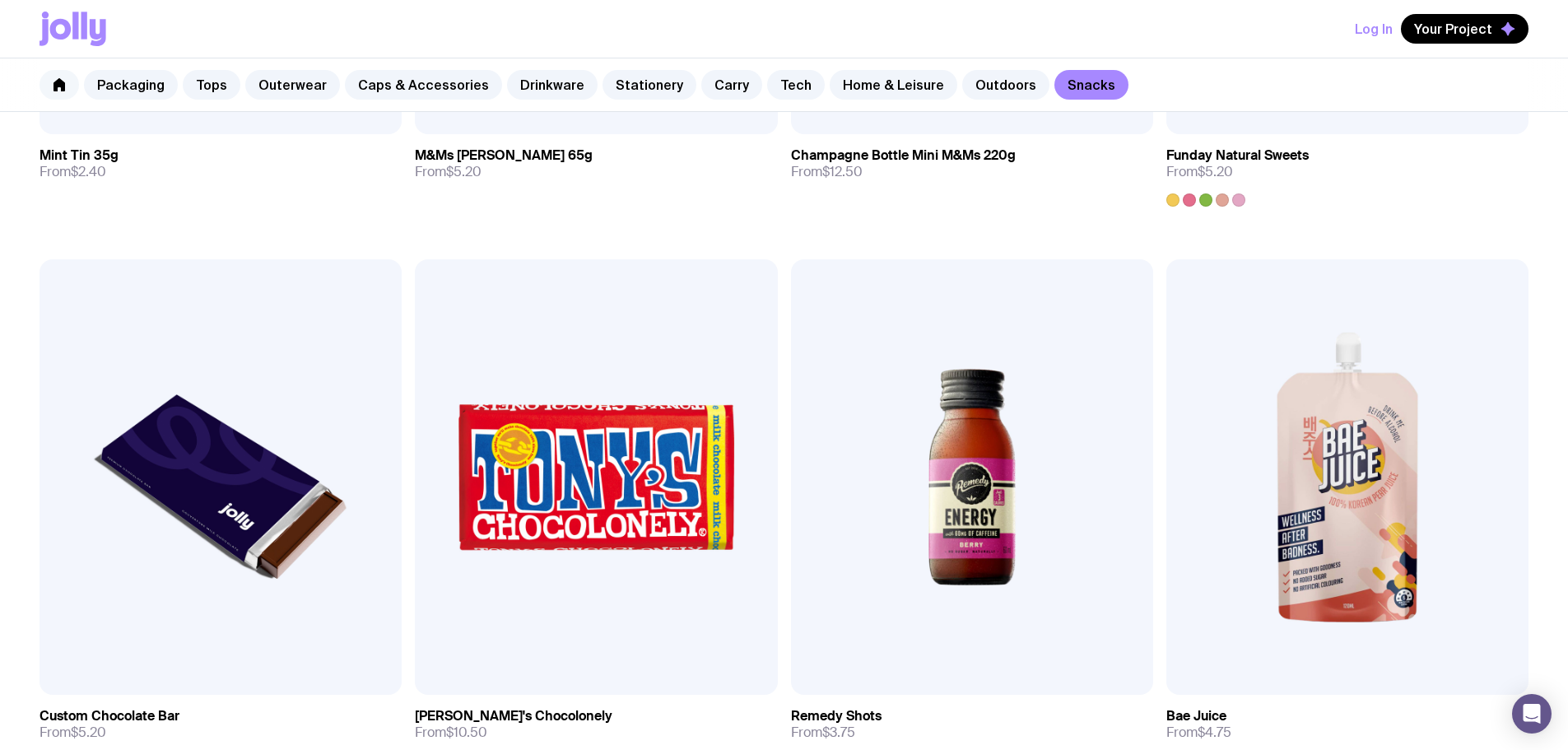
click at [56, 89] on icon at bounding box center [59, 85] width 12 height 13
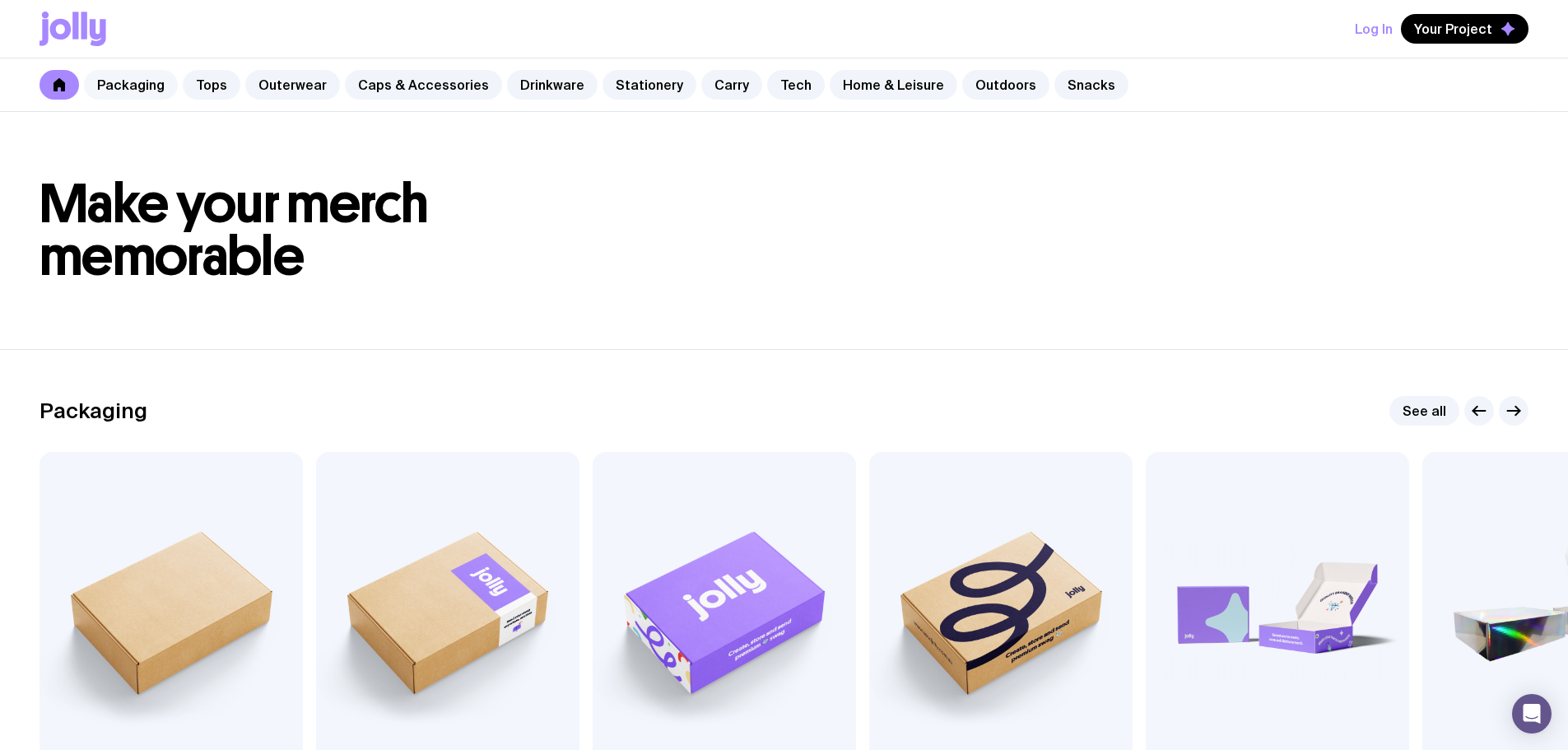
click at [132, 90] on link "Packaging" at bounding box center [130, 85] width 94 height 30
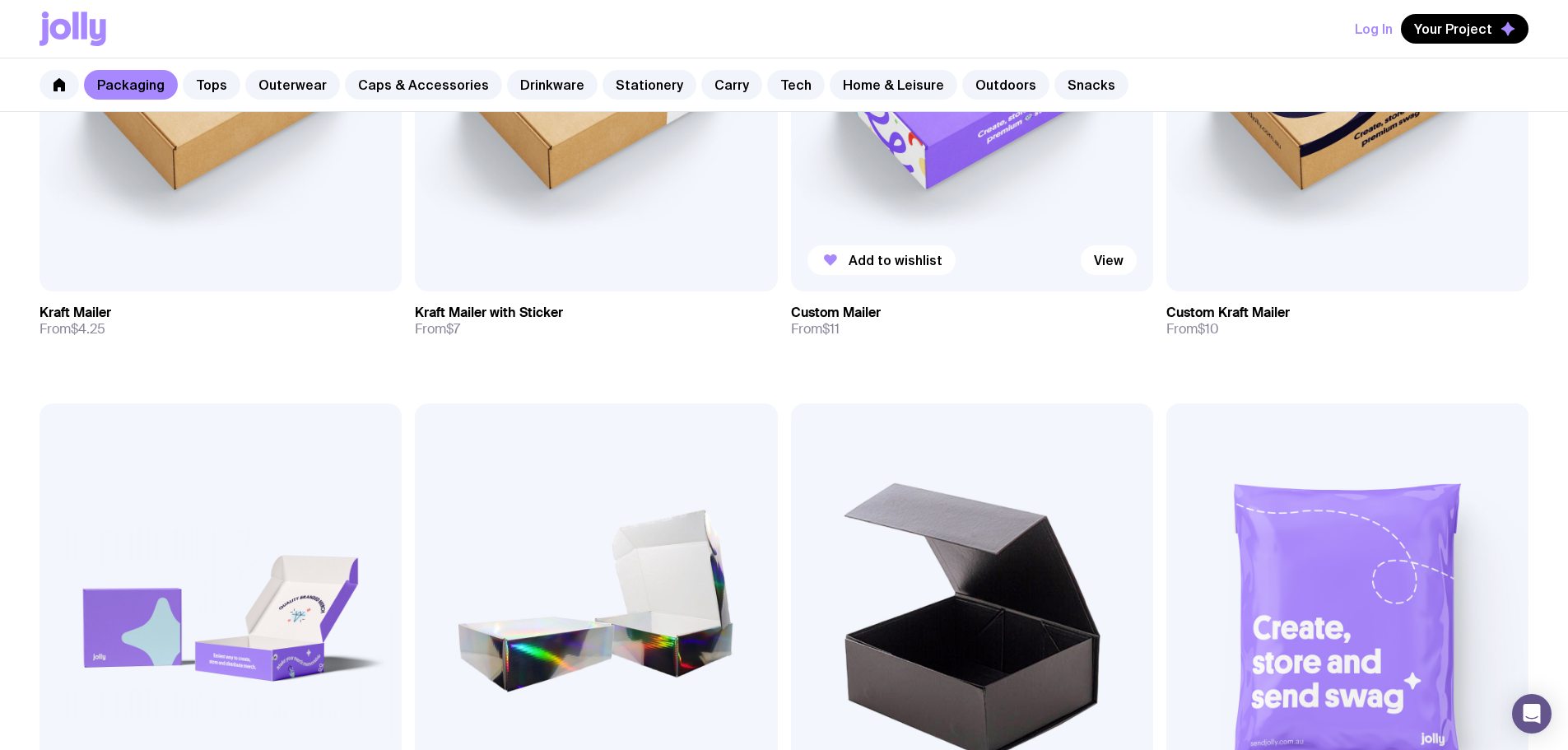
scroll to position [203, 0]
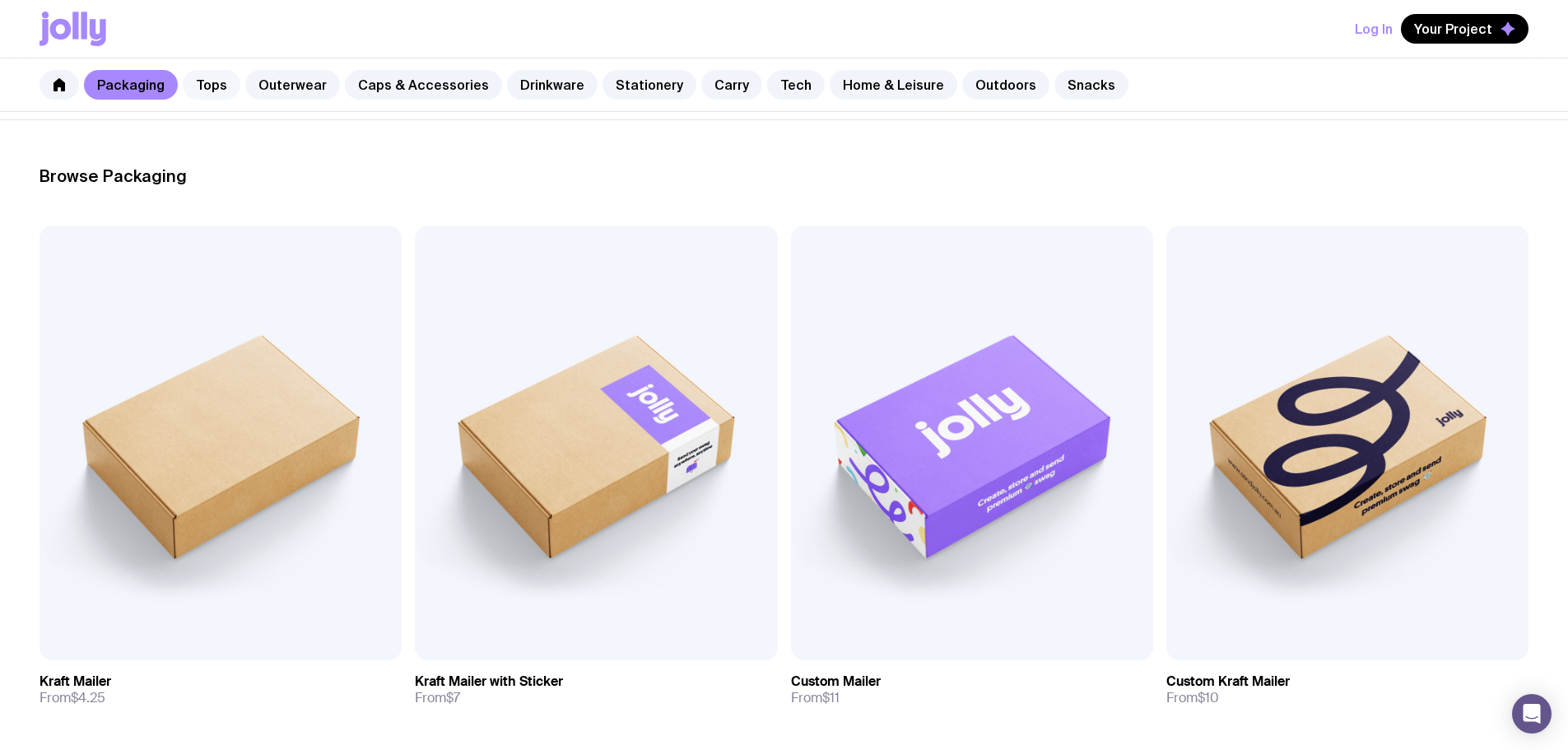
click at [213, 86] on link "Tops" at bounding box center [211, 85] width 57 height 30
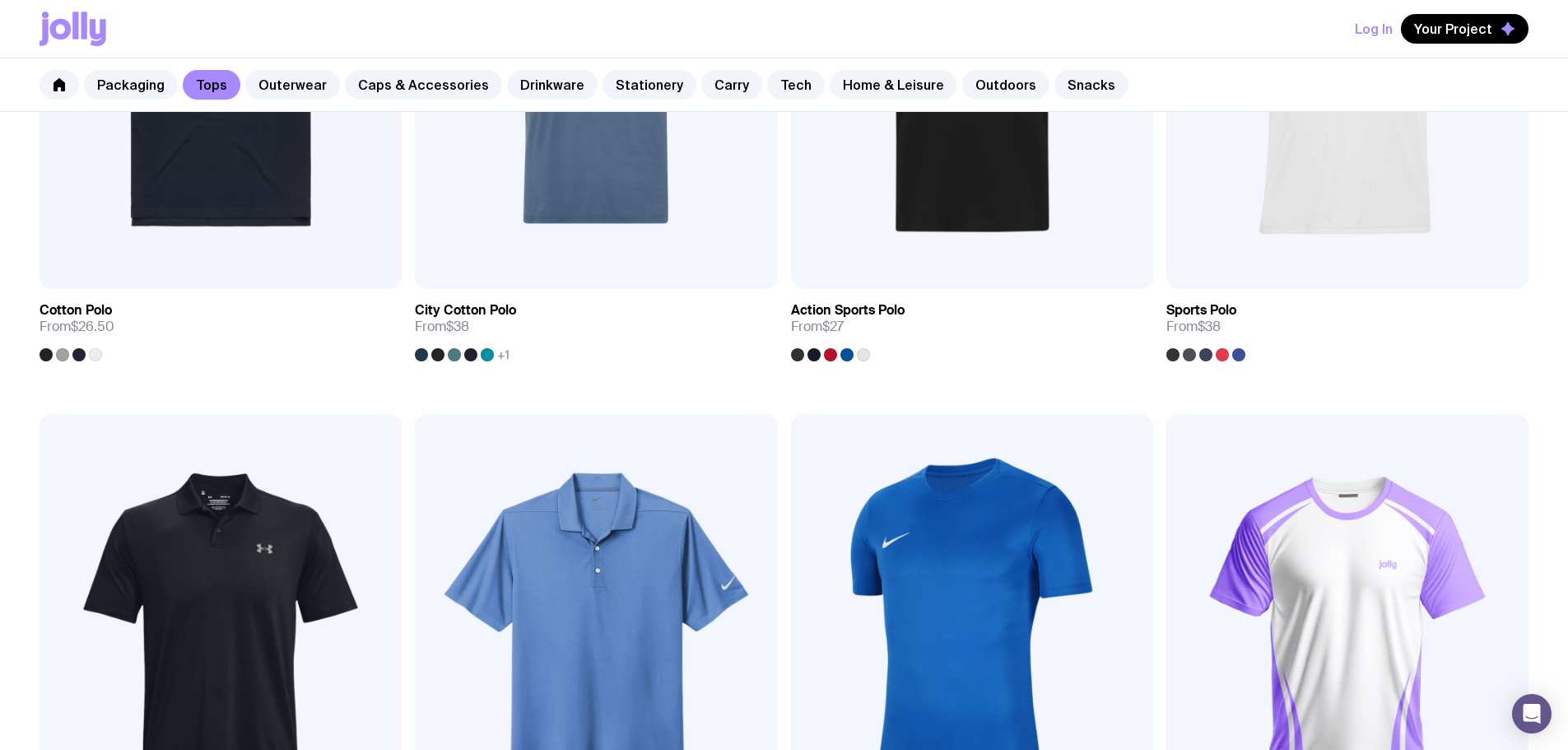
scroll to position [559, 0]
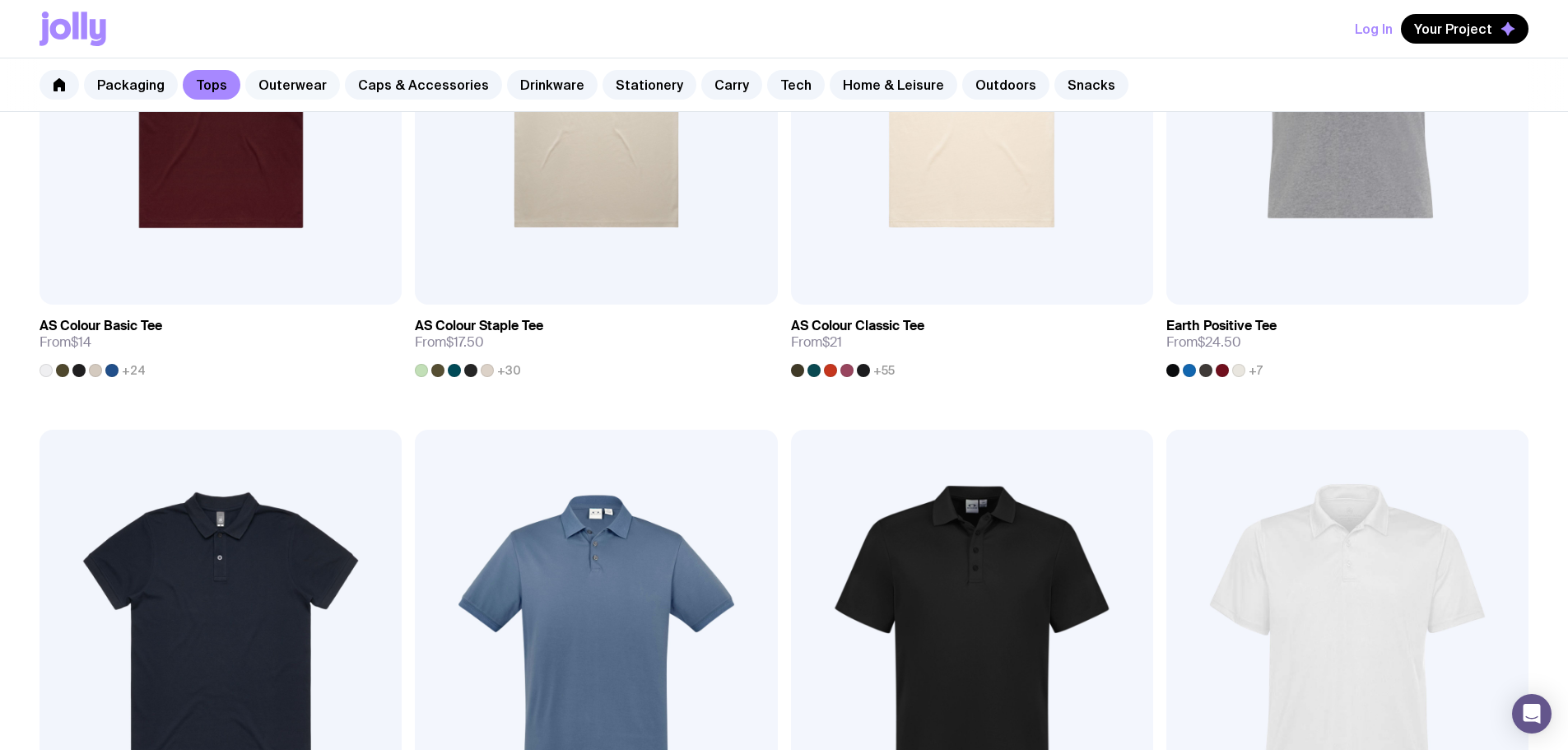
click at [283, 91] on link "Outerwear" at bounding box center [292, 85] width 95 height 30
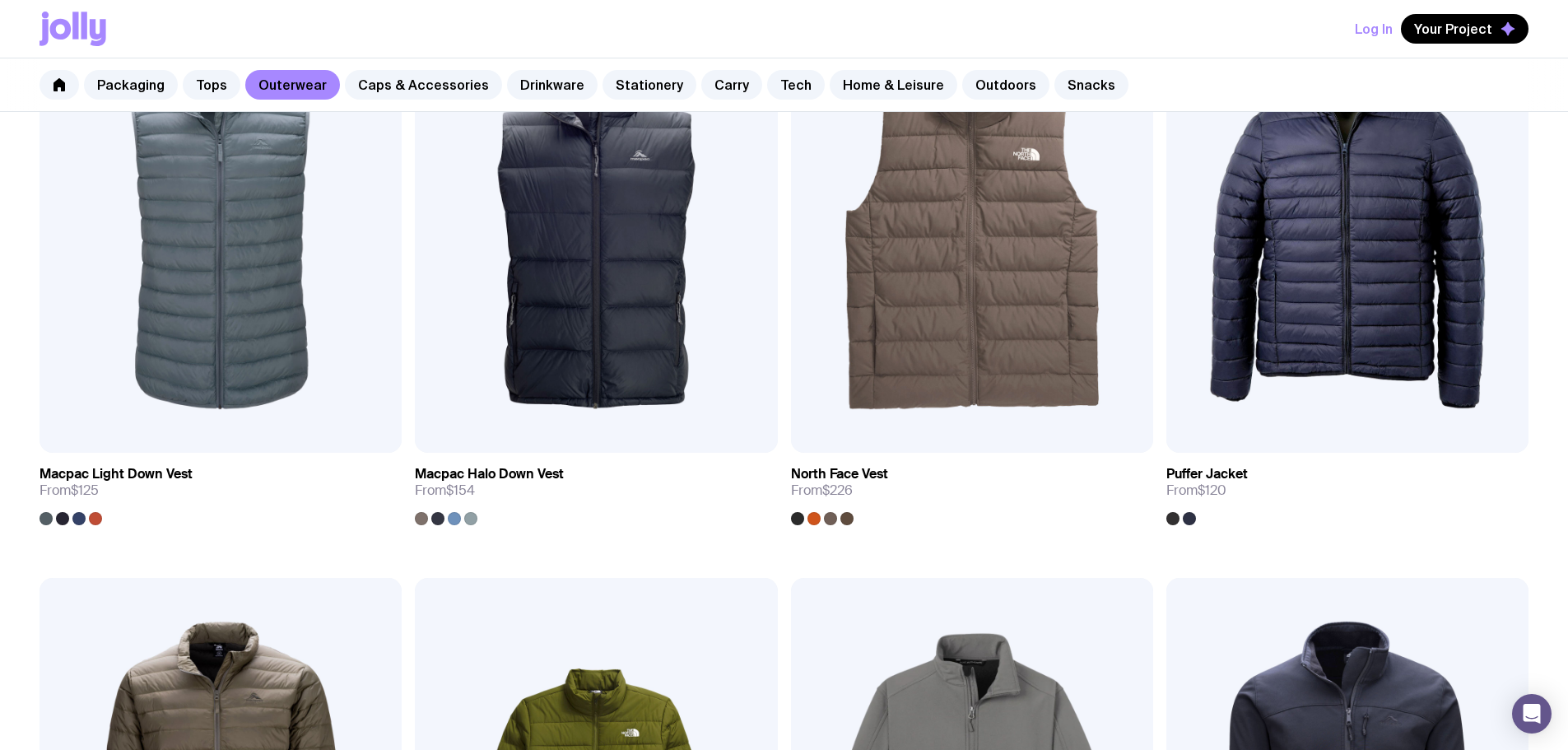
scroll to position [1545, 0]
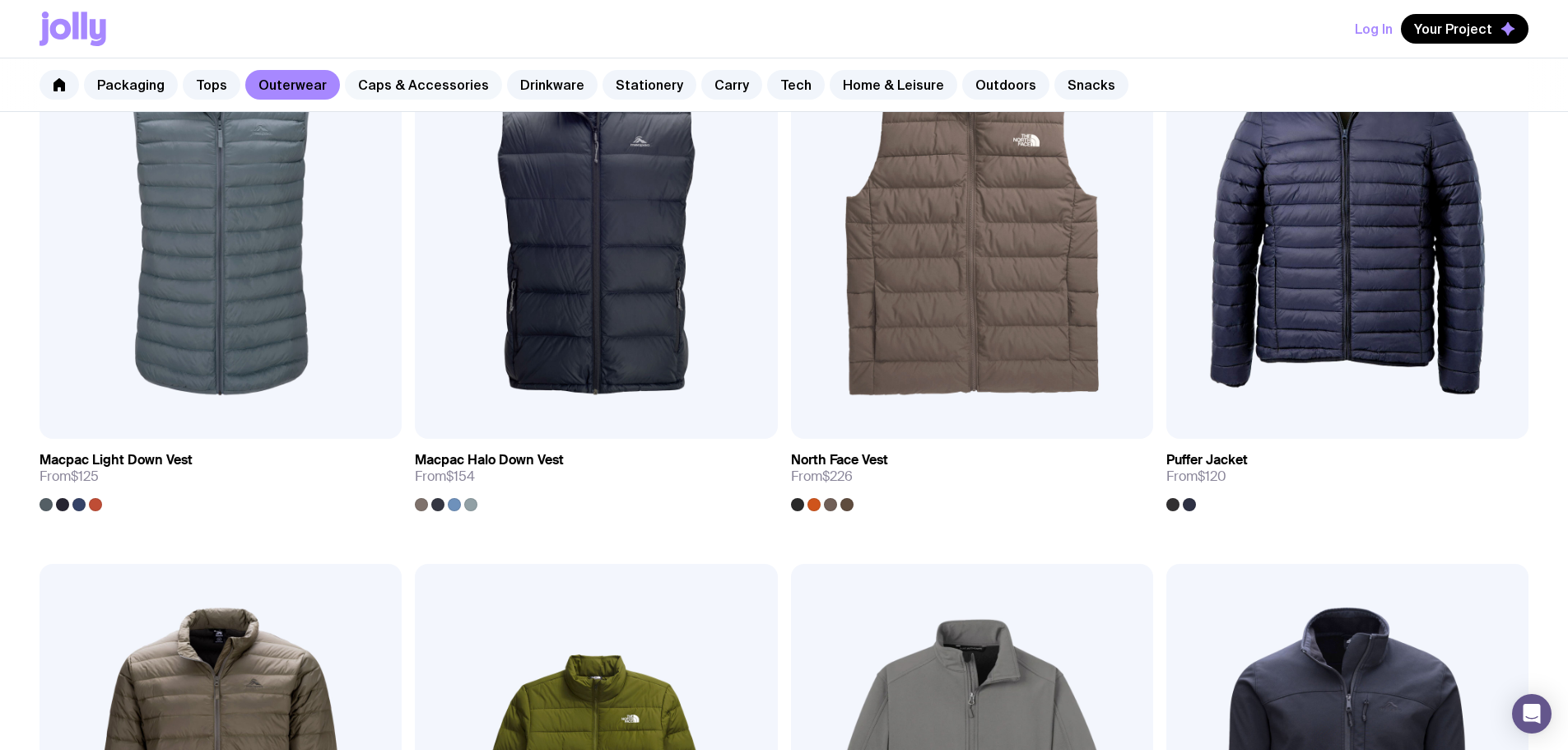
click at [396, 95] on link "Caps & Accessories" at bounding box center [423, 85] width 158 height 30
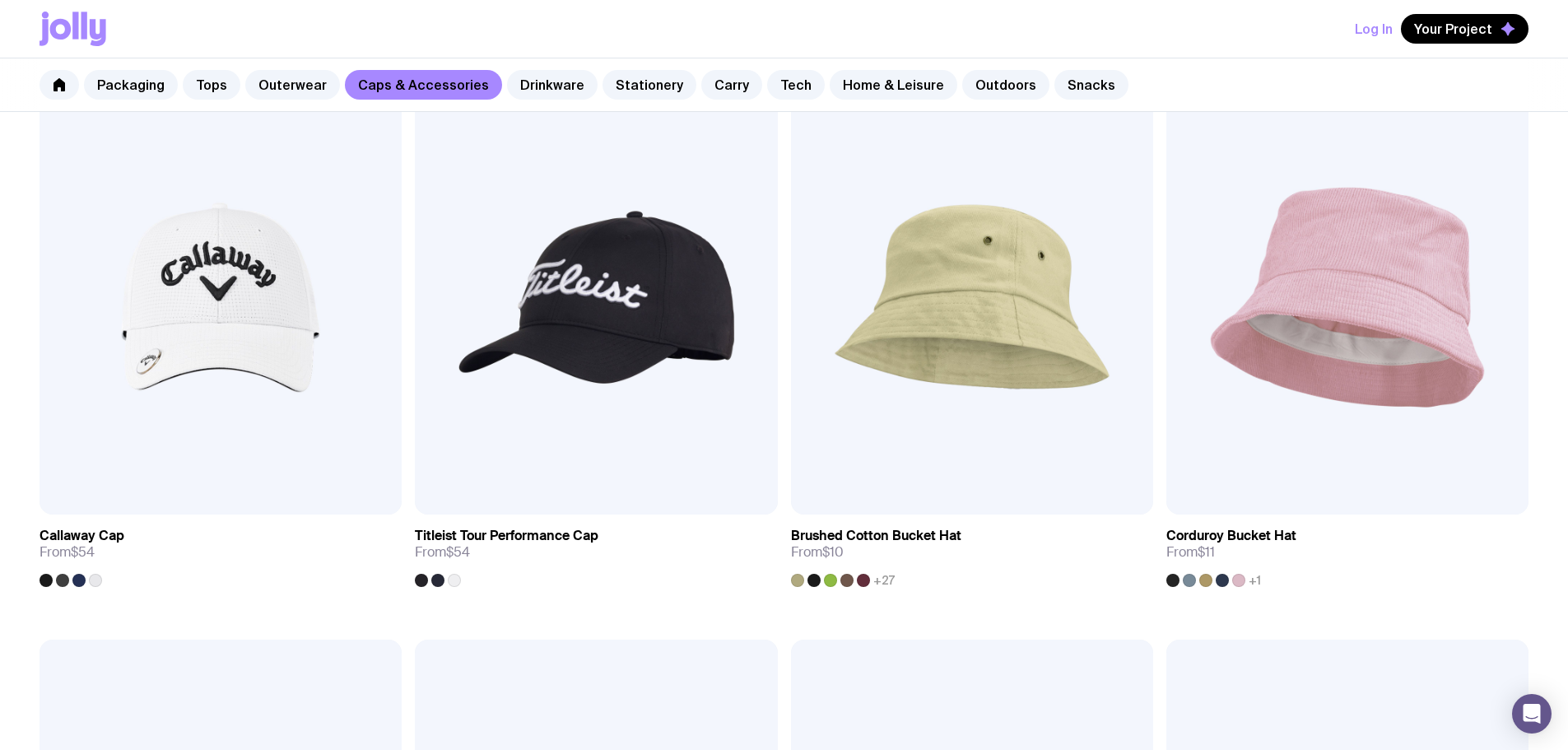
scroll to position [1482, 0]
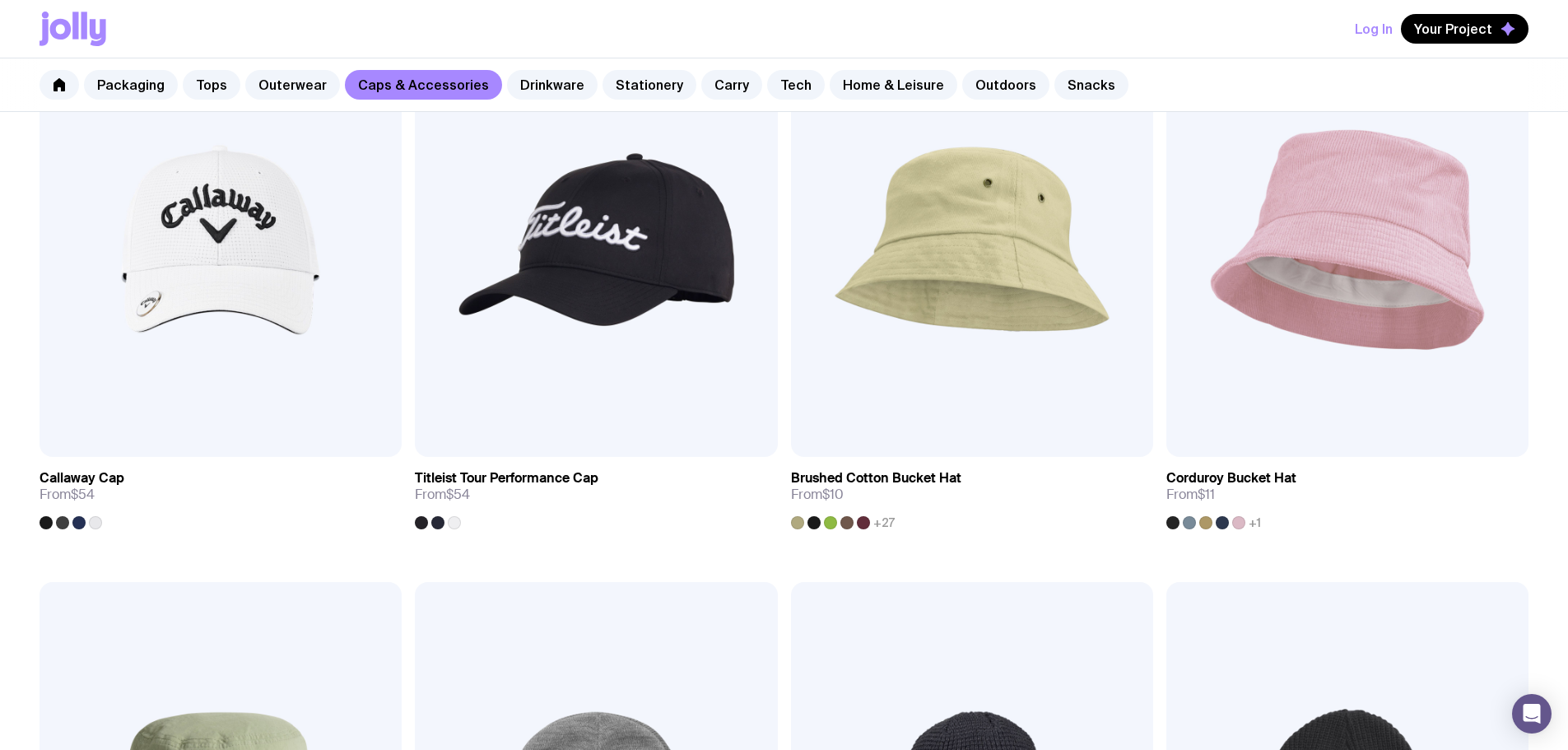
scroll to position [1545, 0]
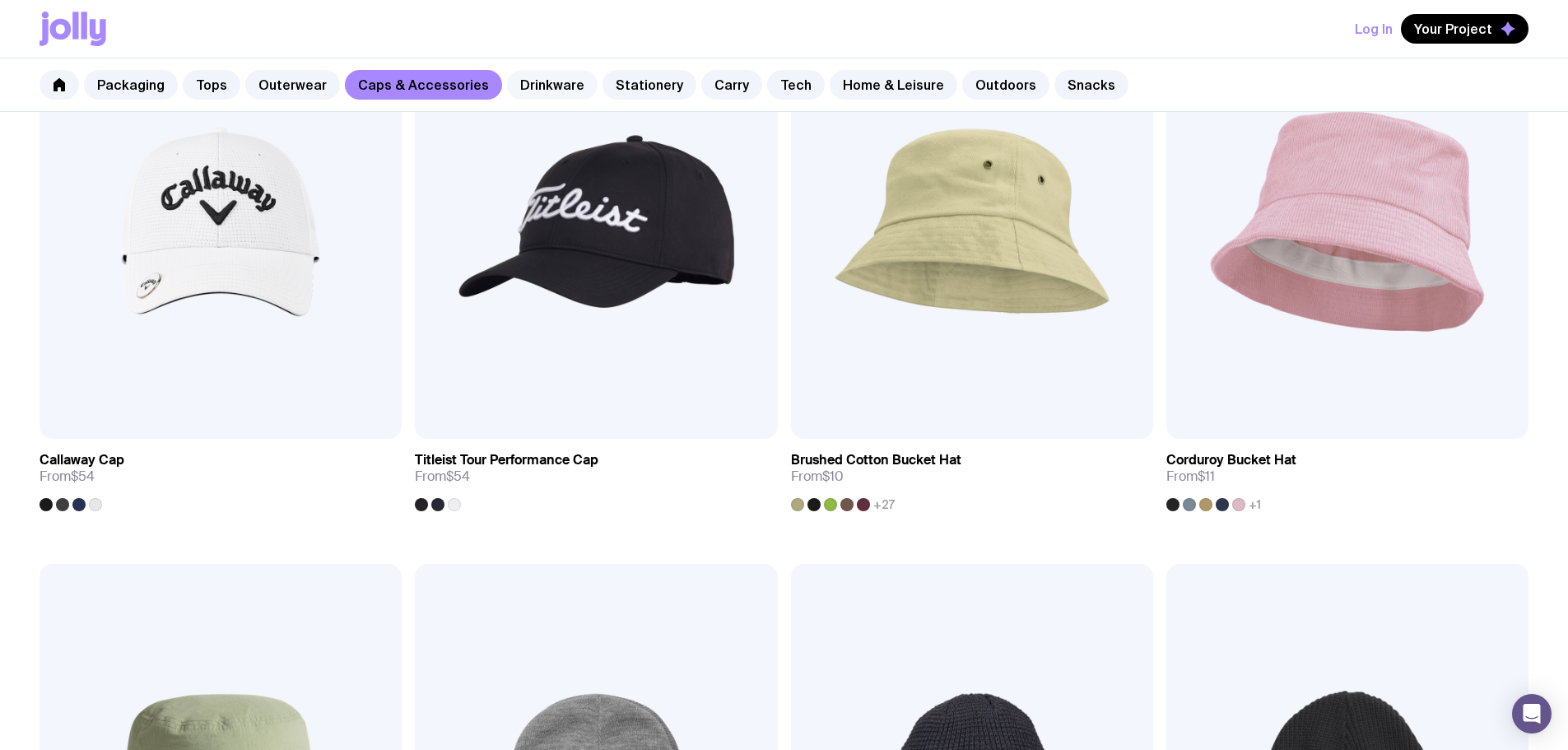
click at [518, 90] on link "Drinkware" at bounding box center [551, 85] width 90 height 30
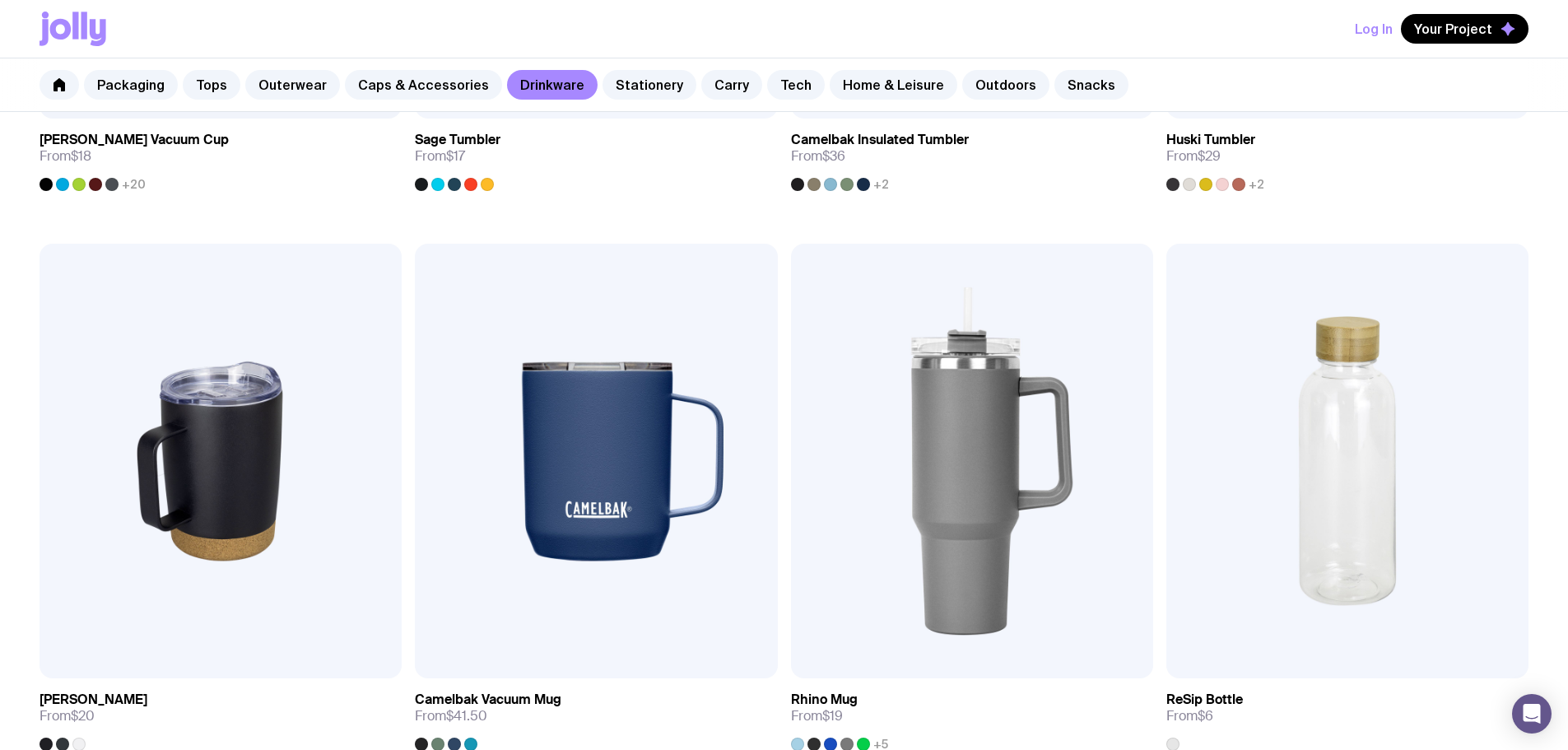
scroll to position [1561, 0]
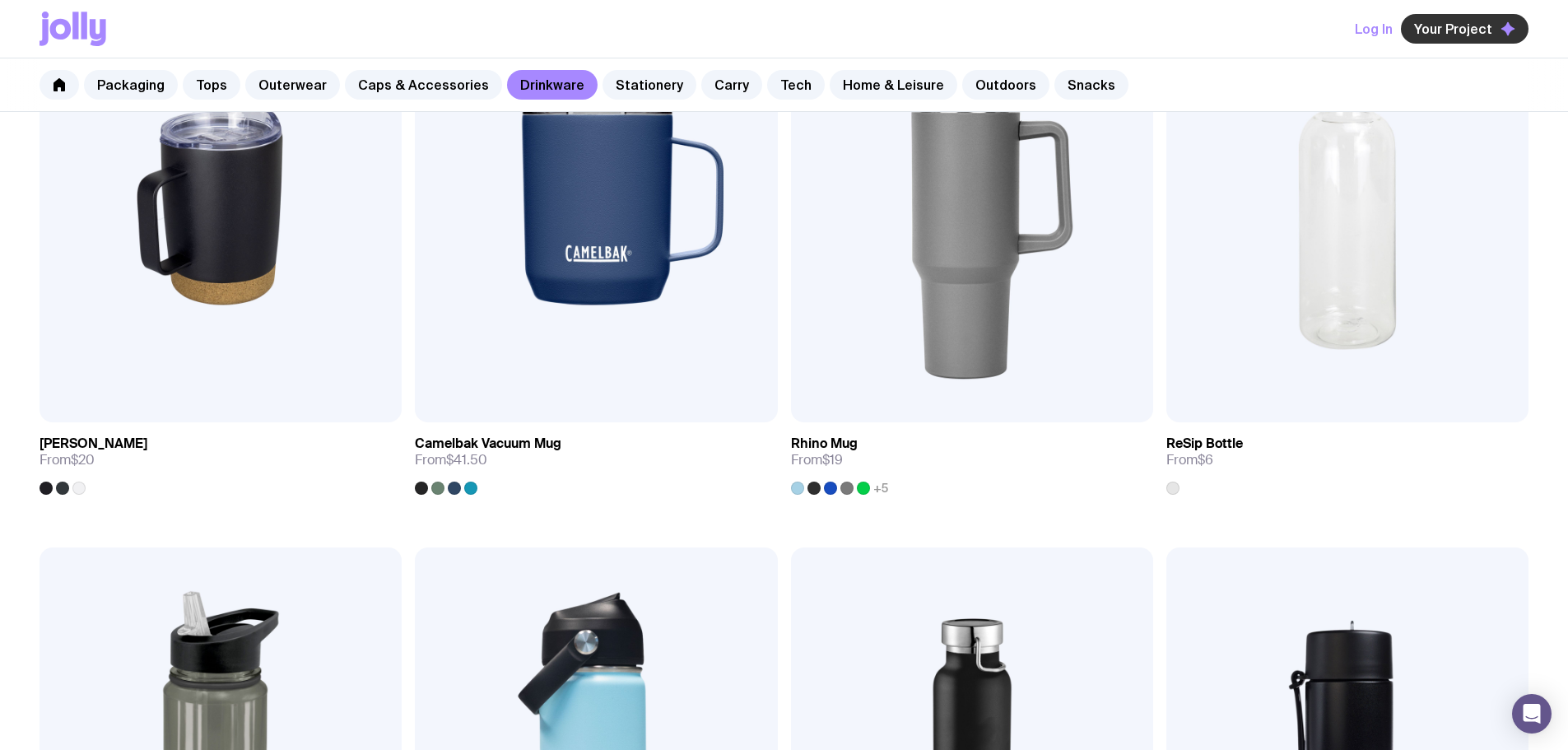
click at [1461, 33] on span "Your Project" at bounding box center [1453, 29] width 78 height 16
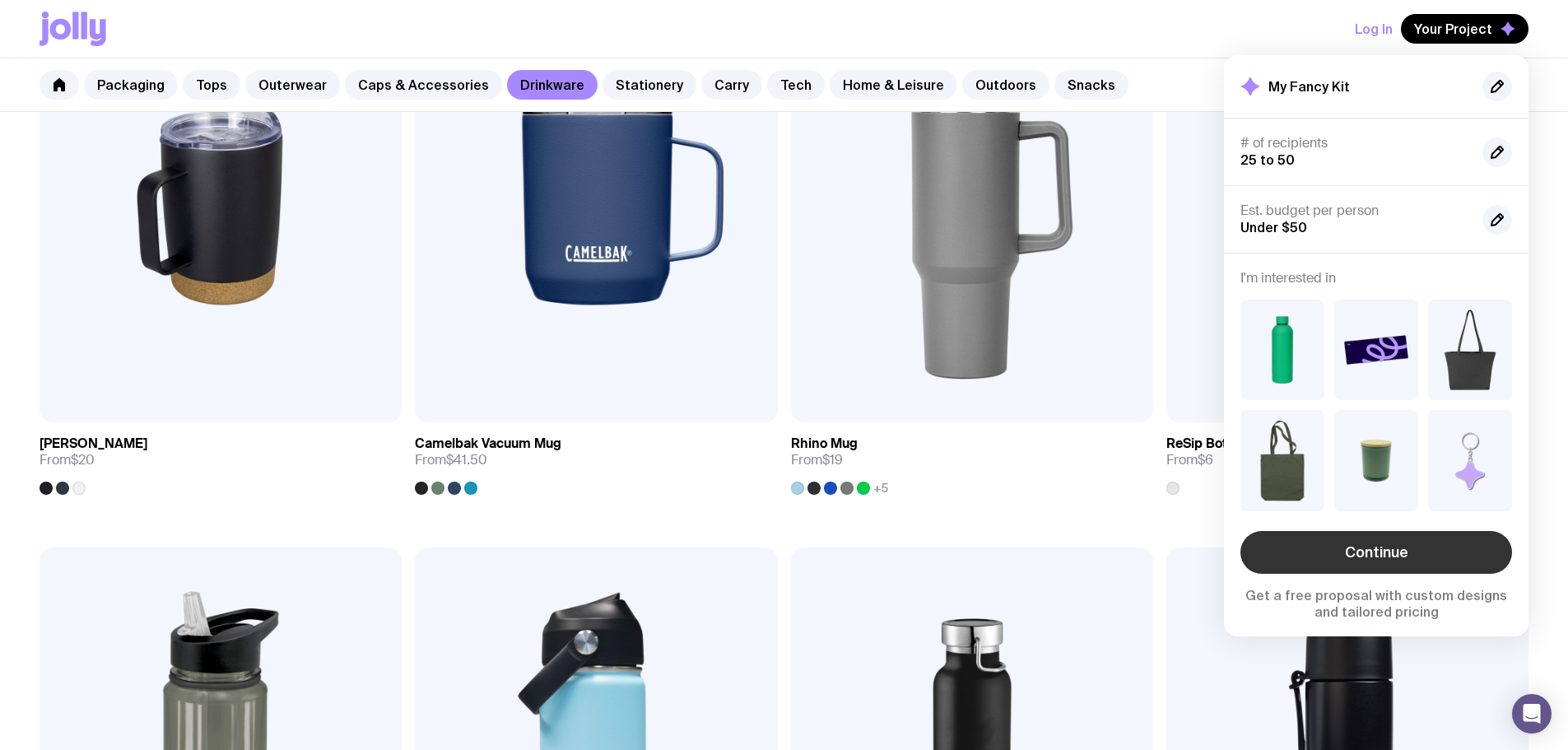
click at [1395, 549] on link "Continue" at bounding box center [1376, 552] width 272 height 43
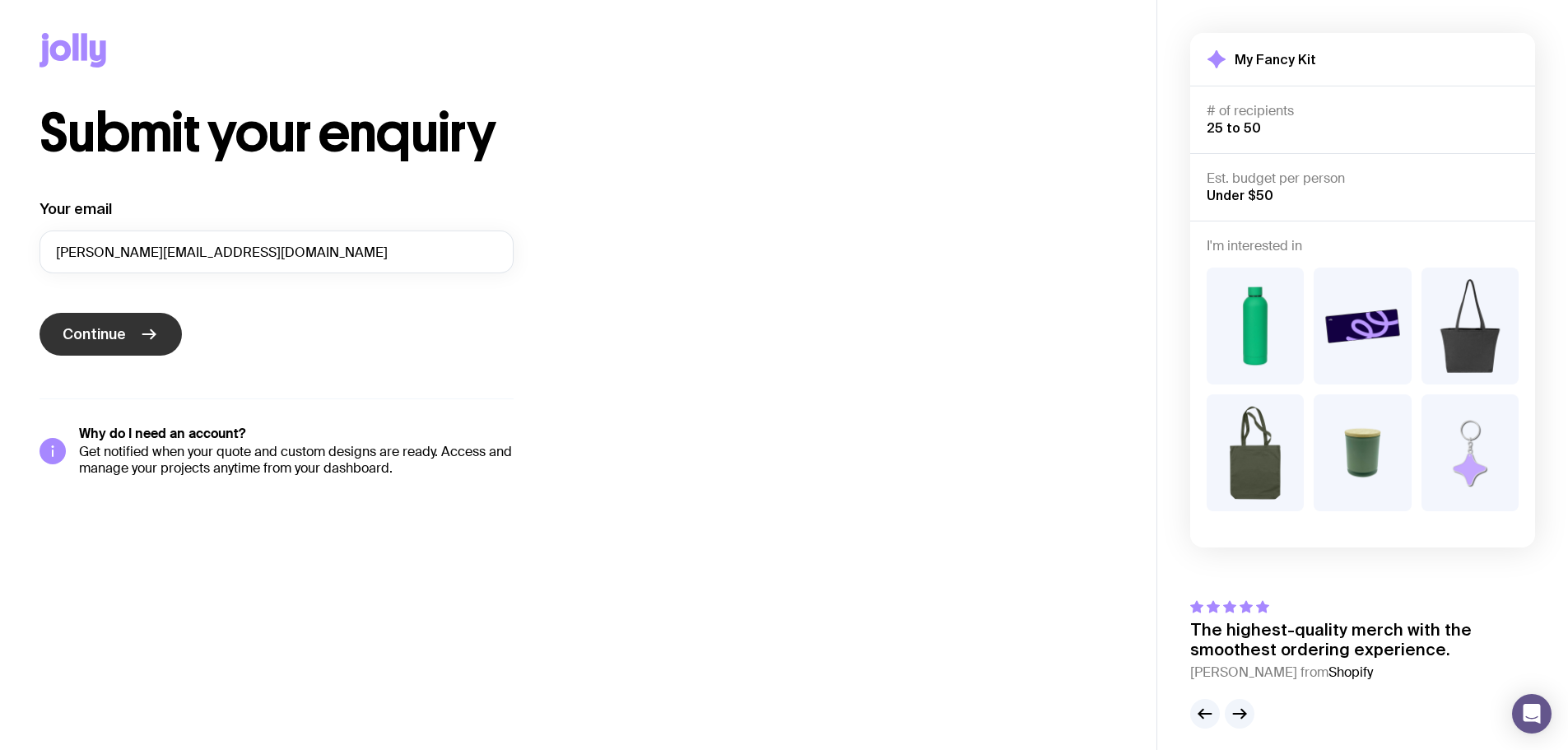
click at [81, 343] on span "Continue" at bounding box center [95, 334] width 64 height 20
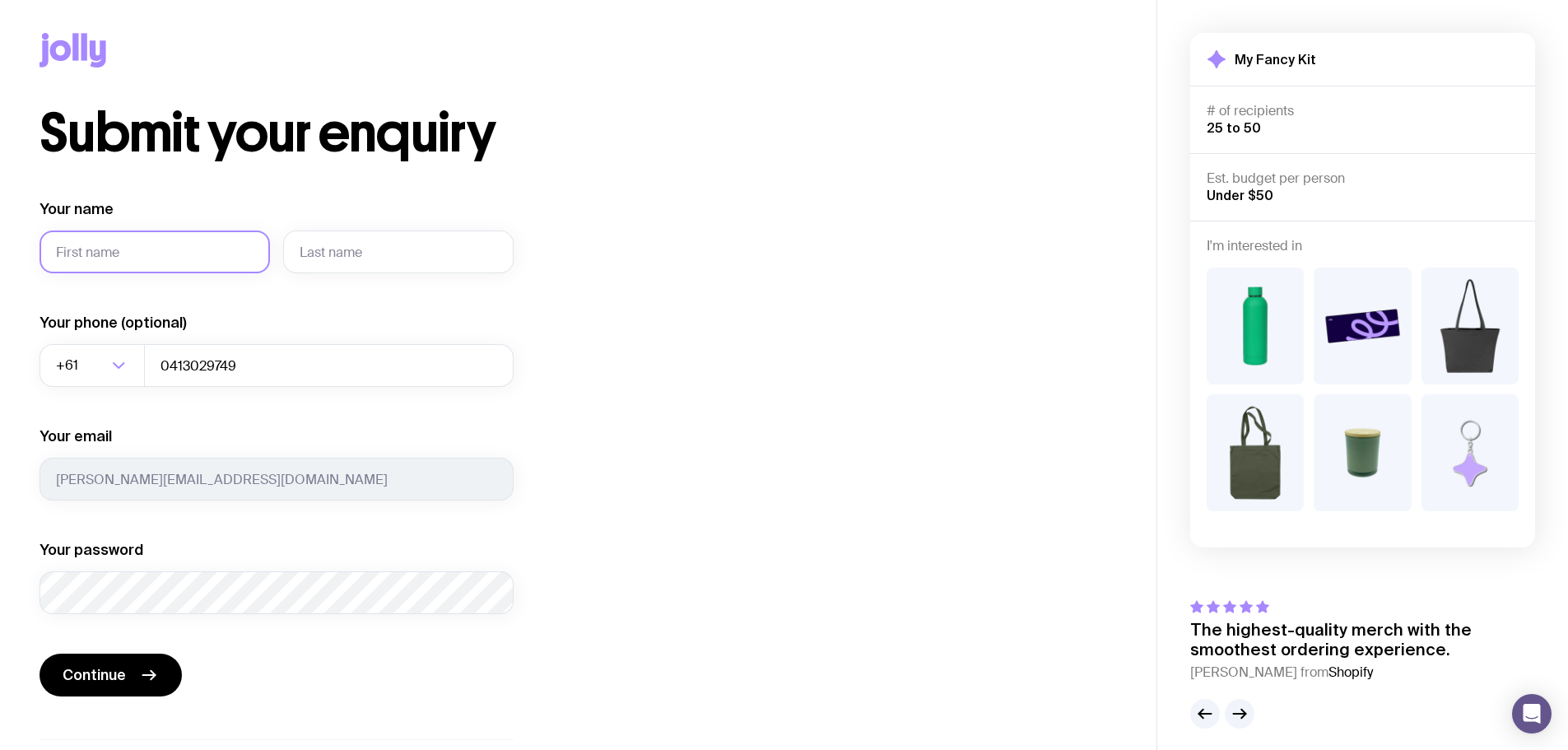
click at [132, 247] on input "Your name" at bounding box center [154, 252] width 231 height 43
type input "[PERSON_NAME]"
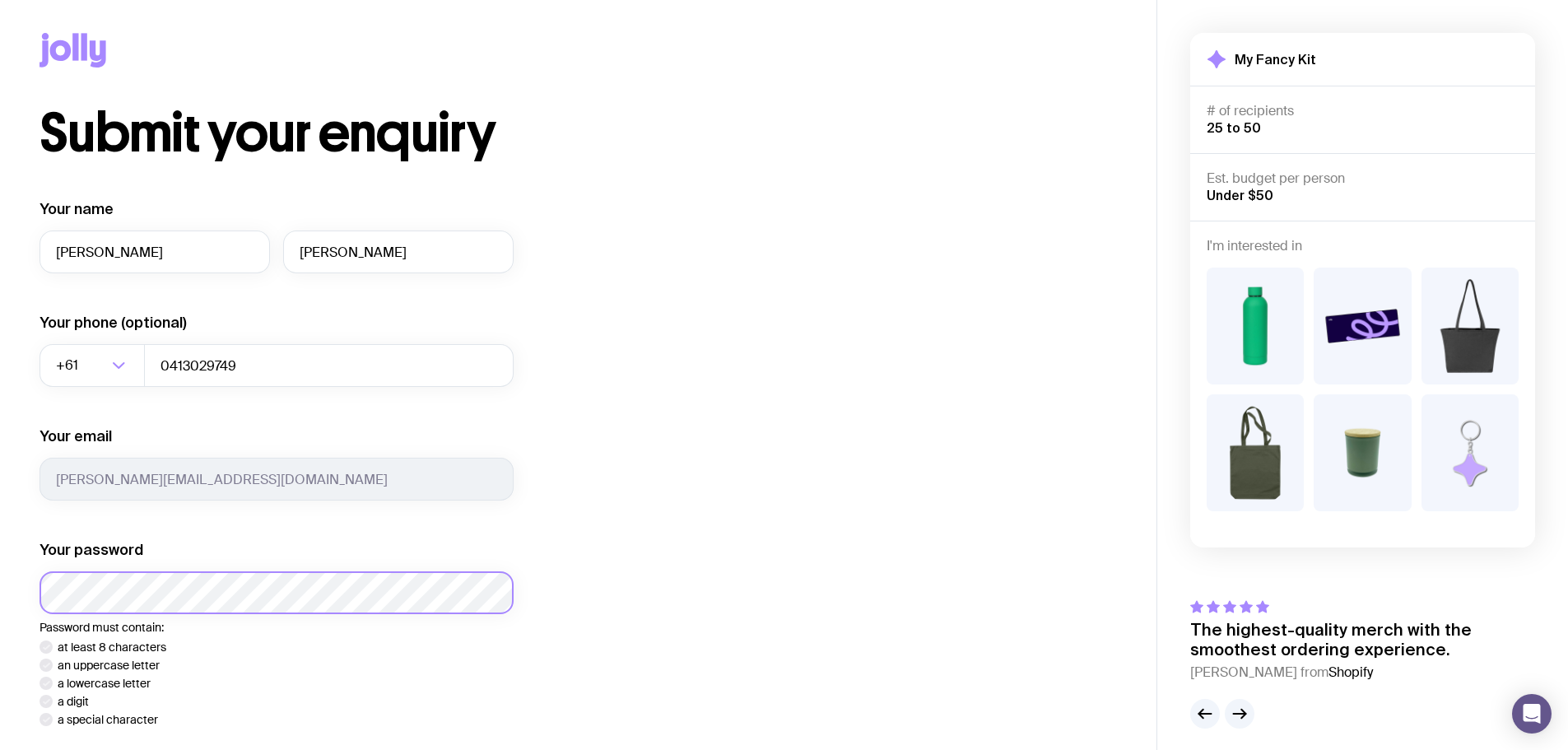
click at [39, 614] on div at bounding box center [39, 614] width 0 height 0
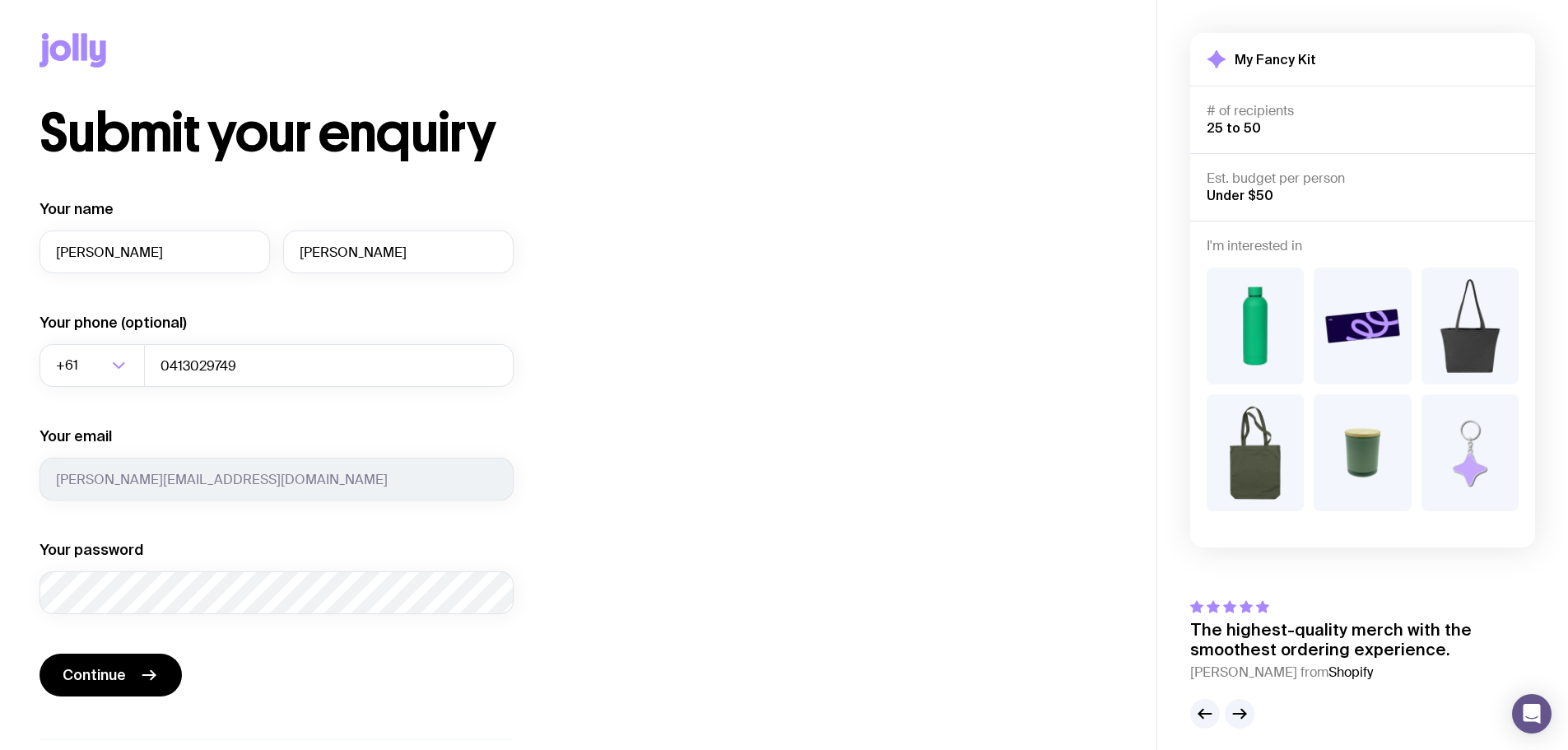
click at [39, 614] on div at bounding box center [39, 614] width 0 height 0
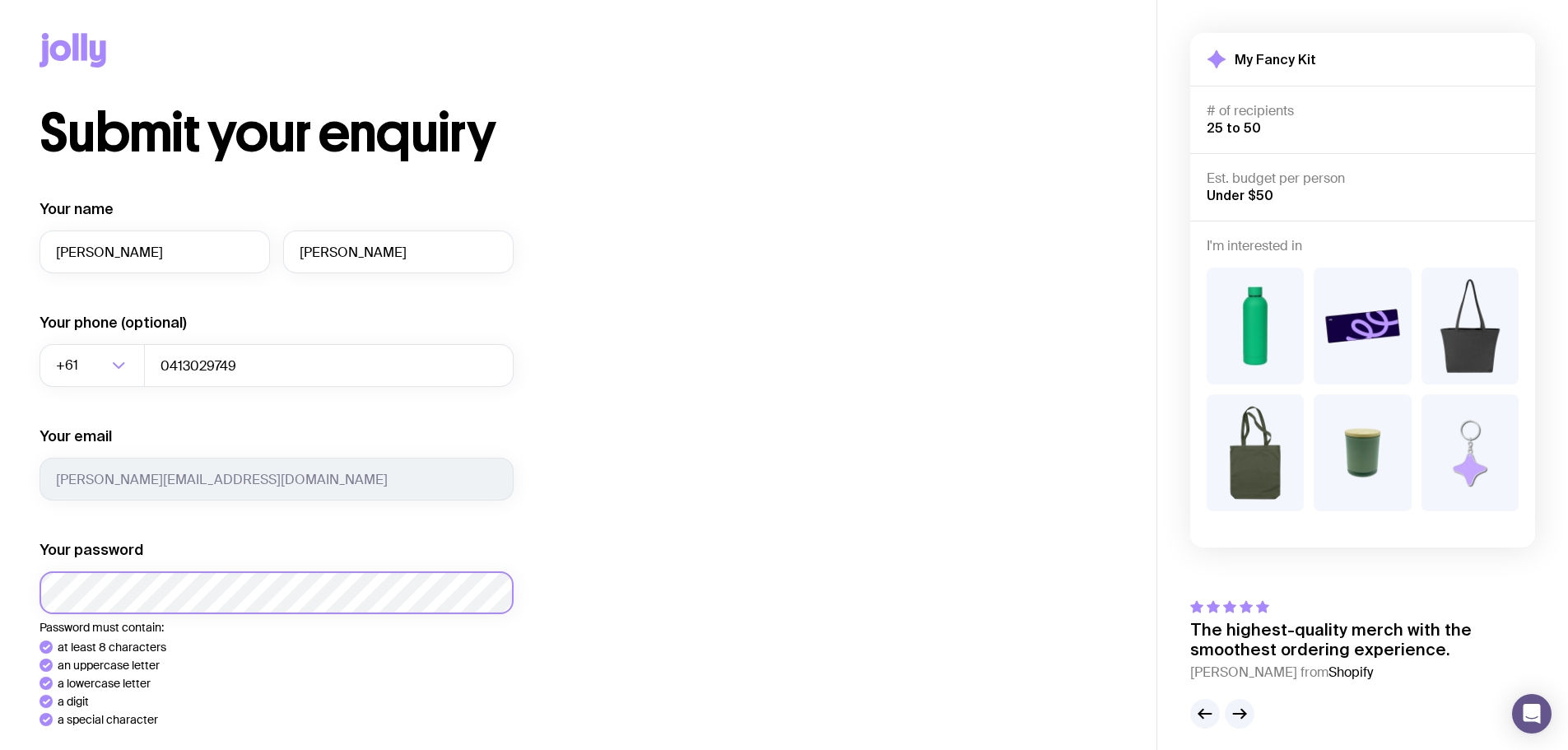
scroll to position [212, 0]
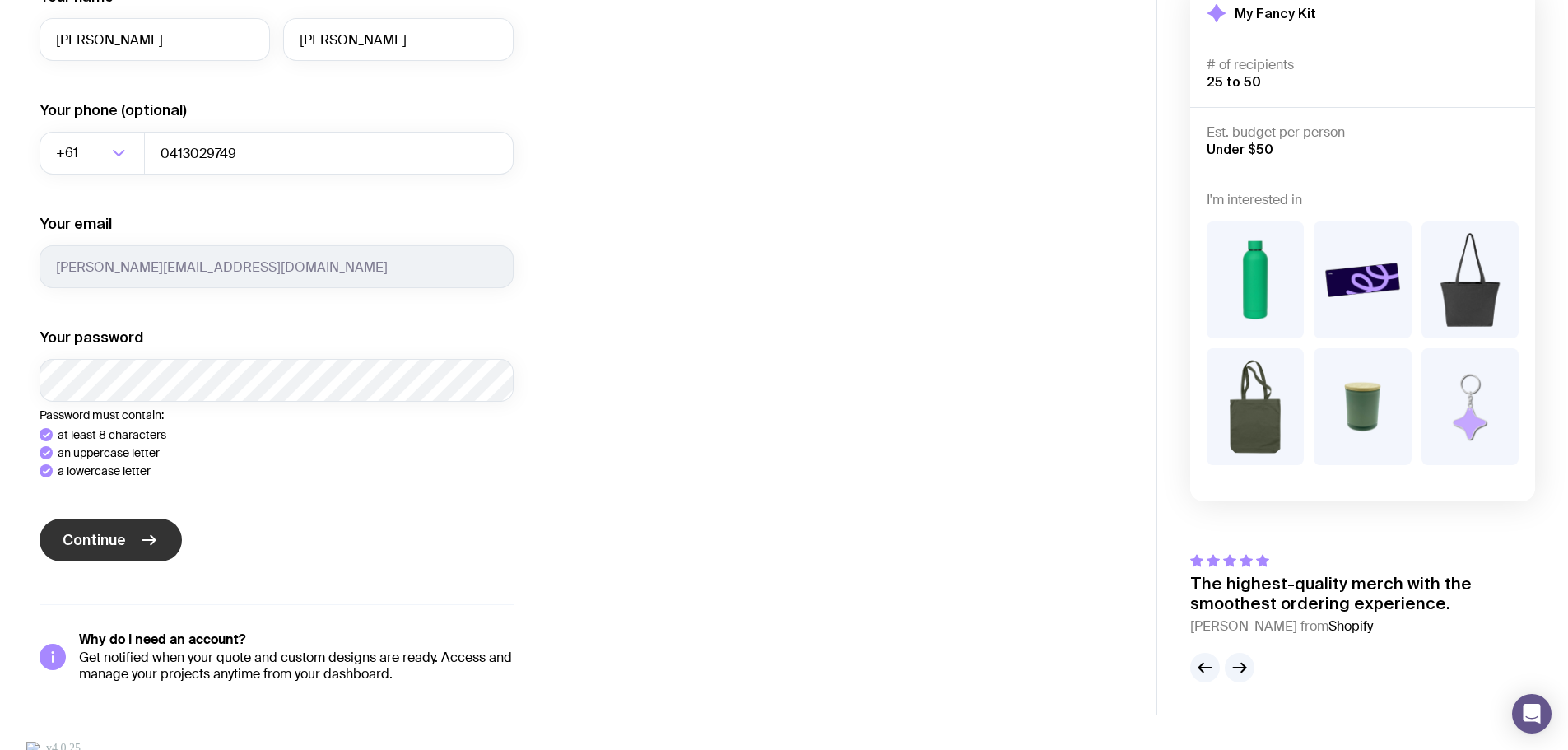
click at [77, 550] on span "Continue" at bounding box center [95, 540] width 64 height 20
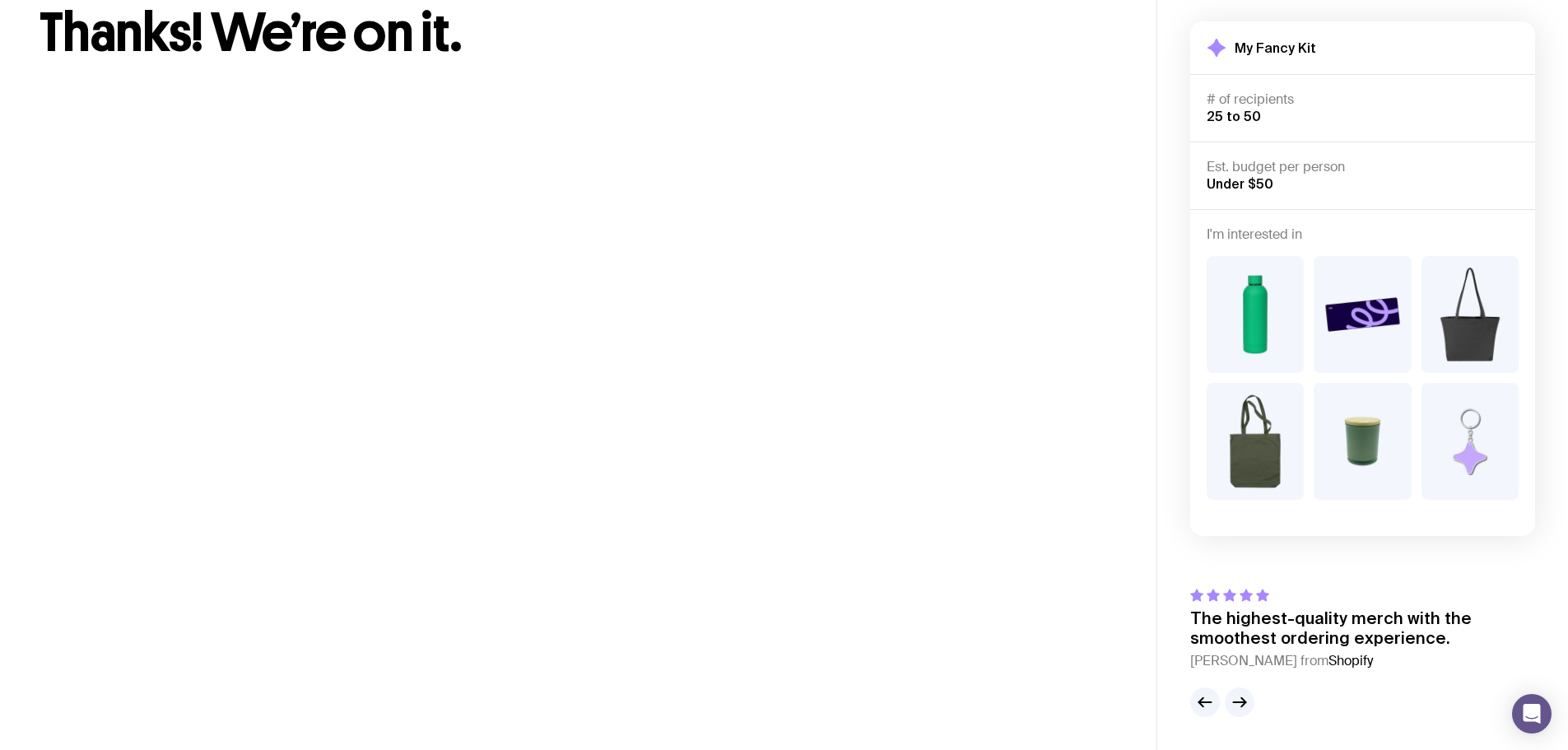
scroll to position [12, 0]
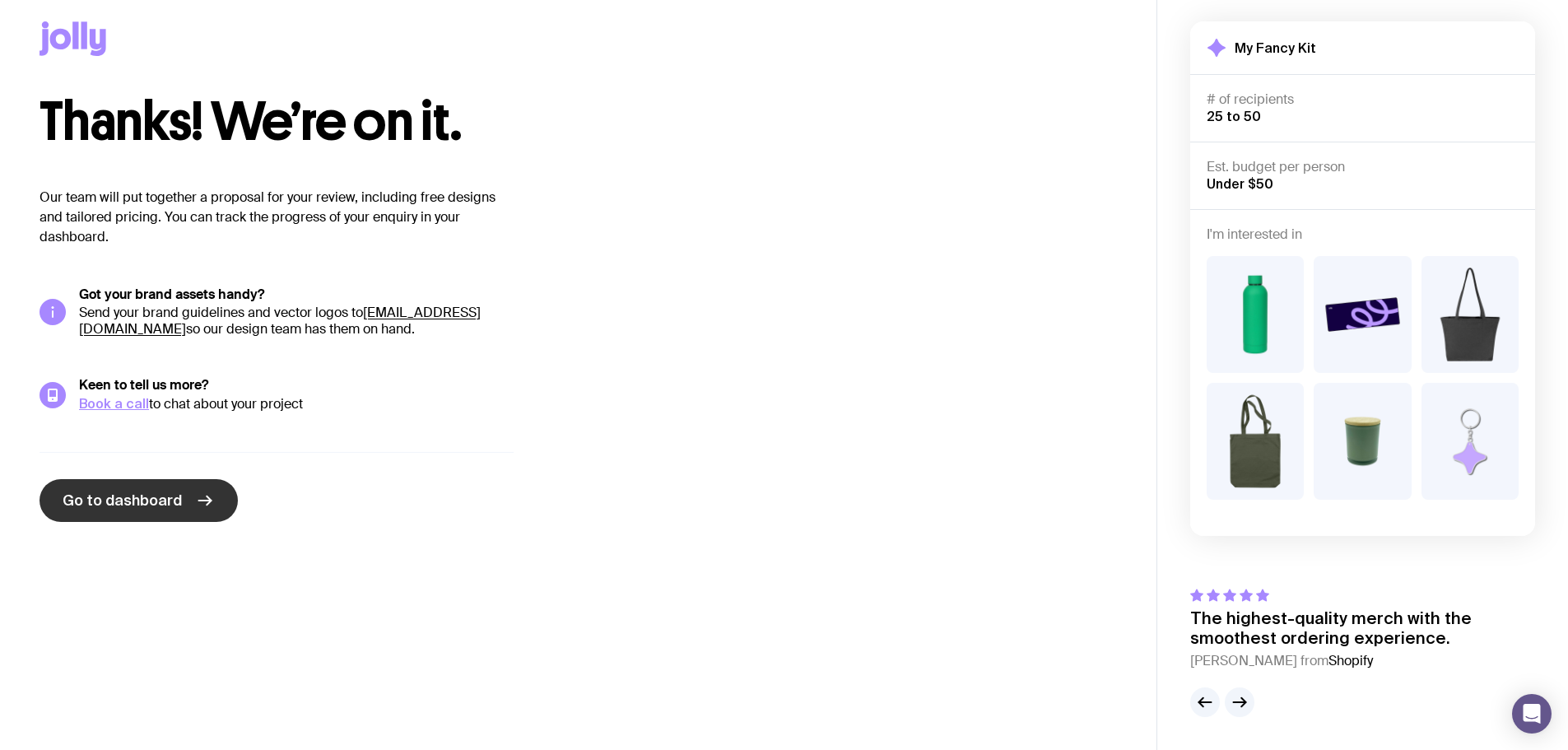
click at [124, 504] on span "Go to dashboard" at bounding box center [122, 500] width 119 height 20
